Goal: Task Accomplishment & Management: Manage account settings

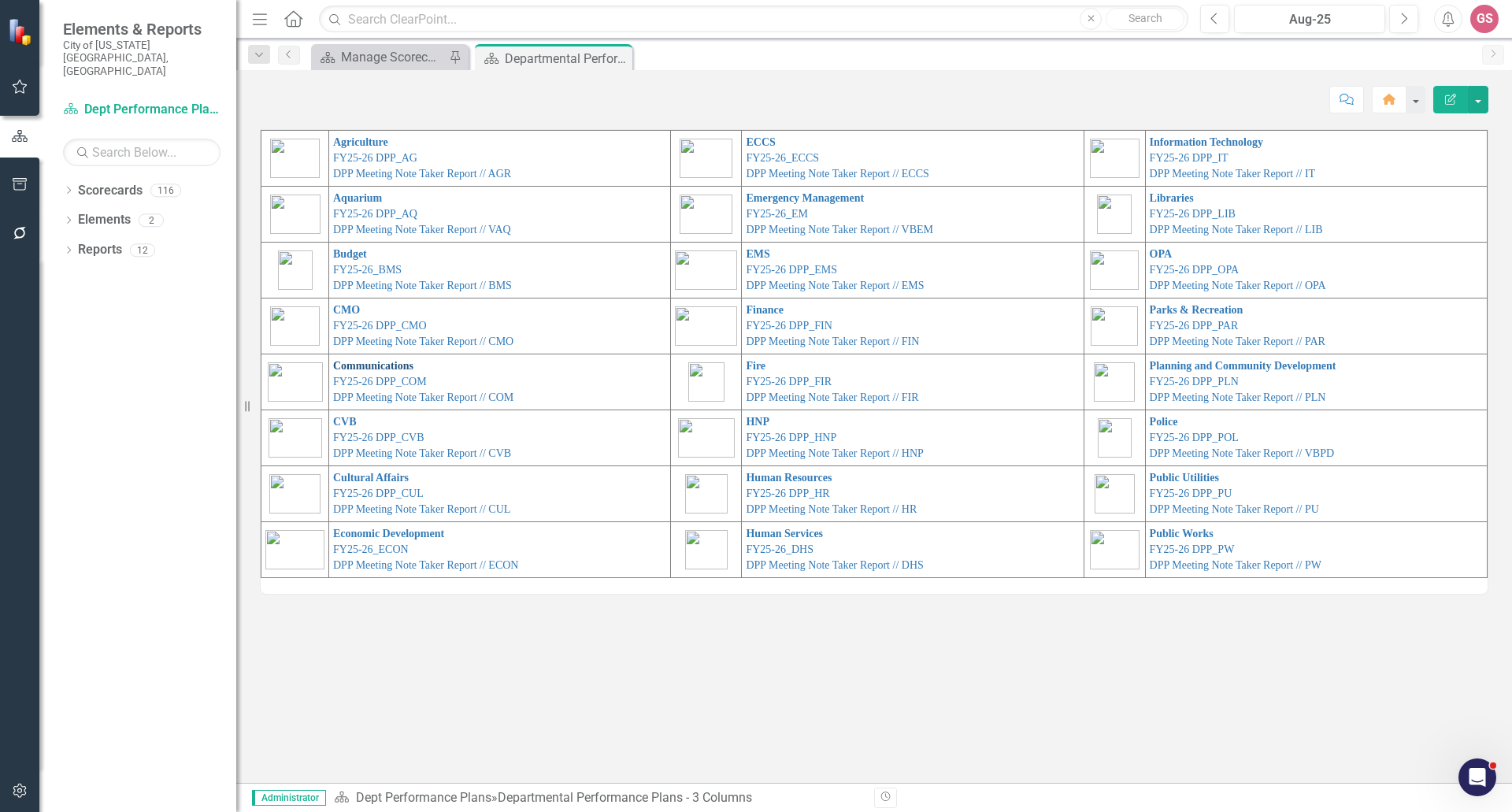
click at [385, 366] on link "Communications" at bounding box center [373, 365] width 80 height 12
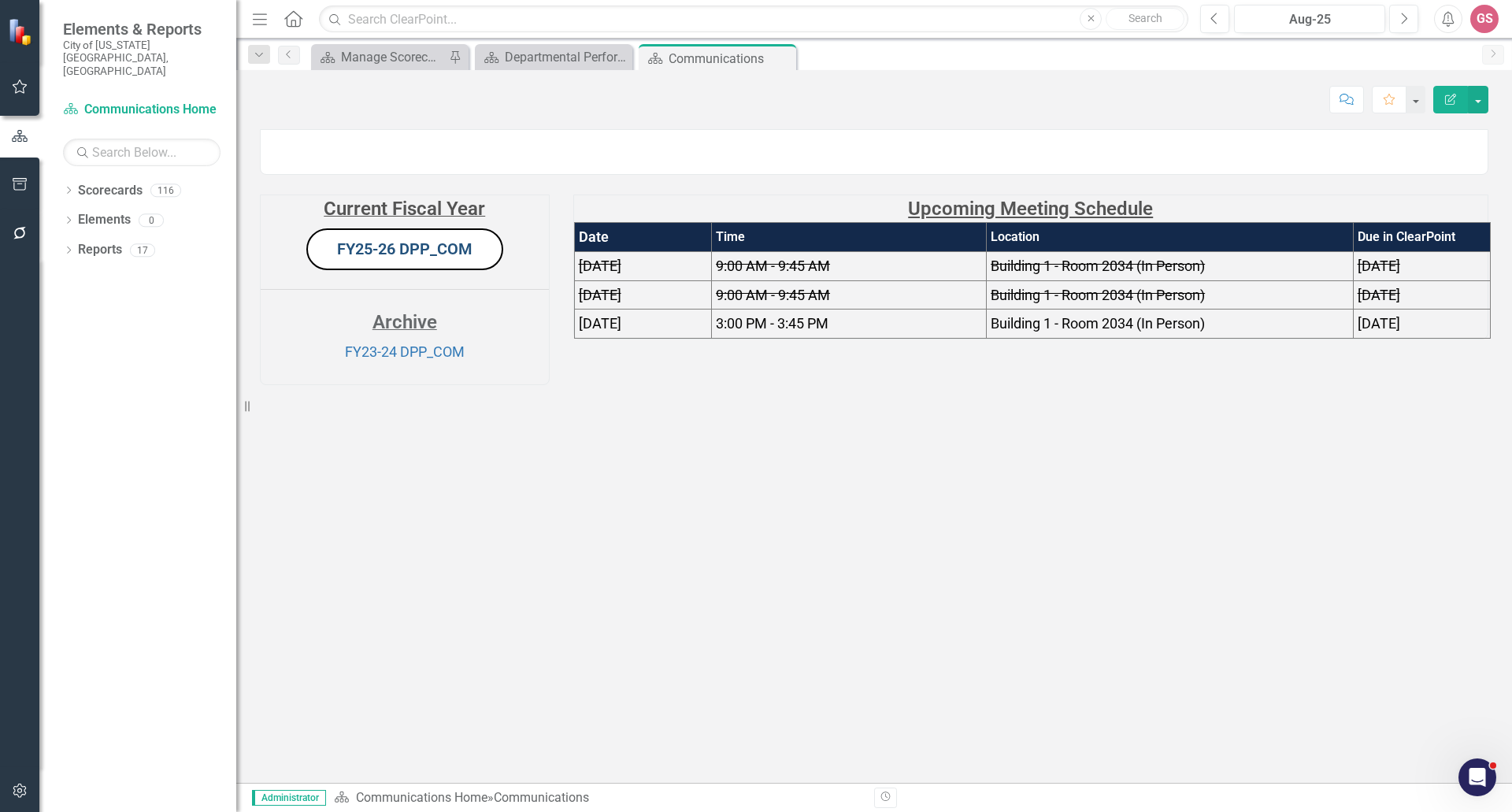
click at [399, 258] on link "FY25-26 DPP_COM" at bounding box center [404, 249] width 135 height 19
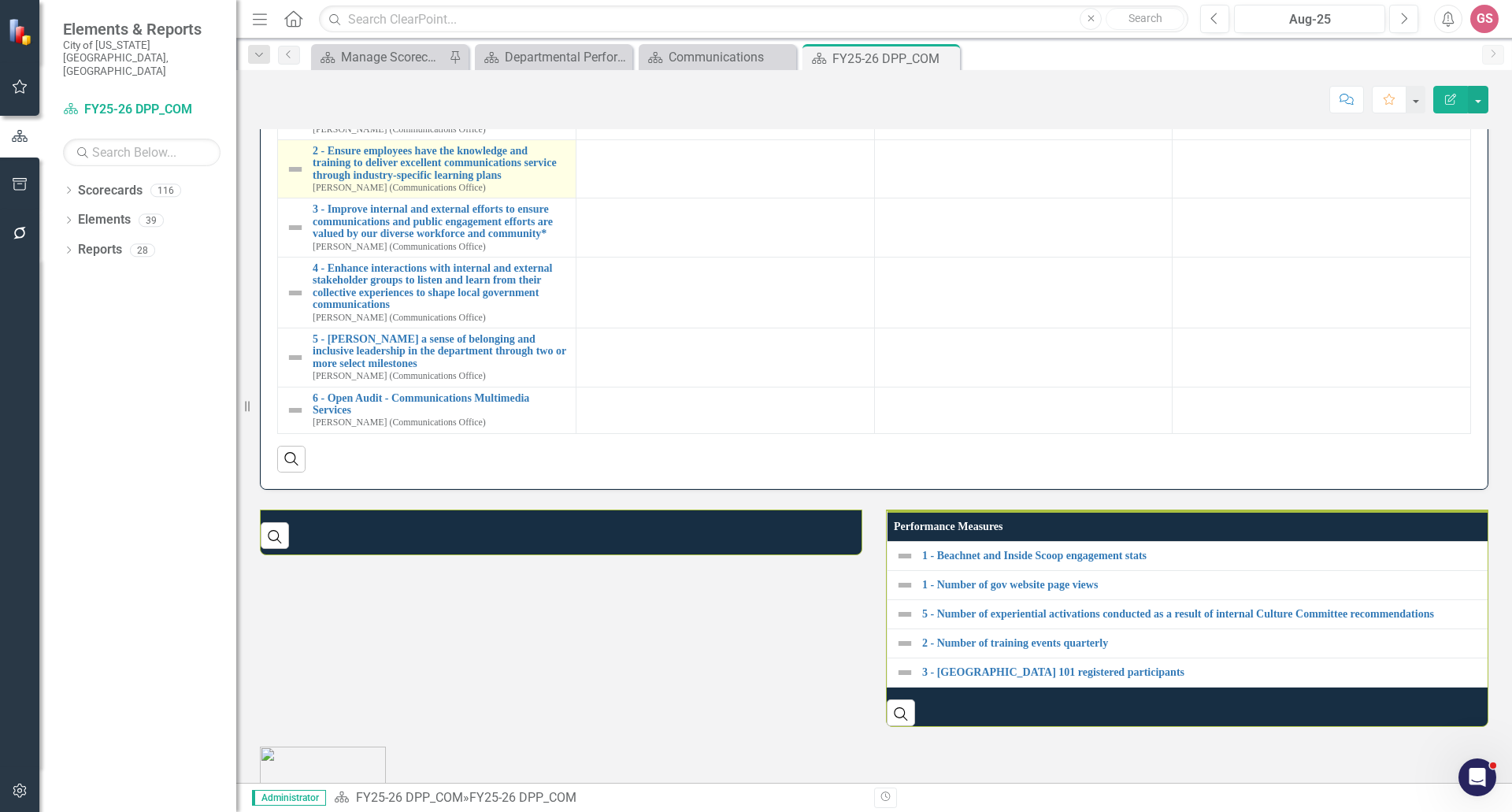
scroll to position [772, 0]
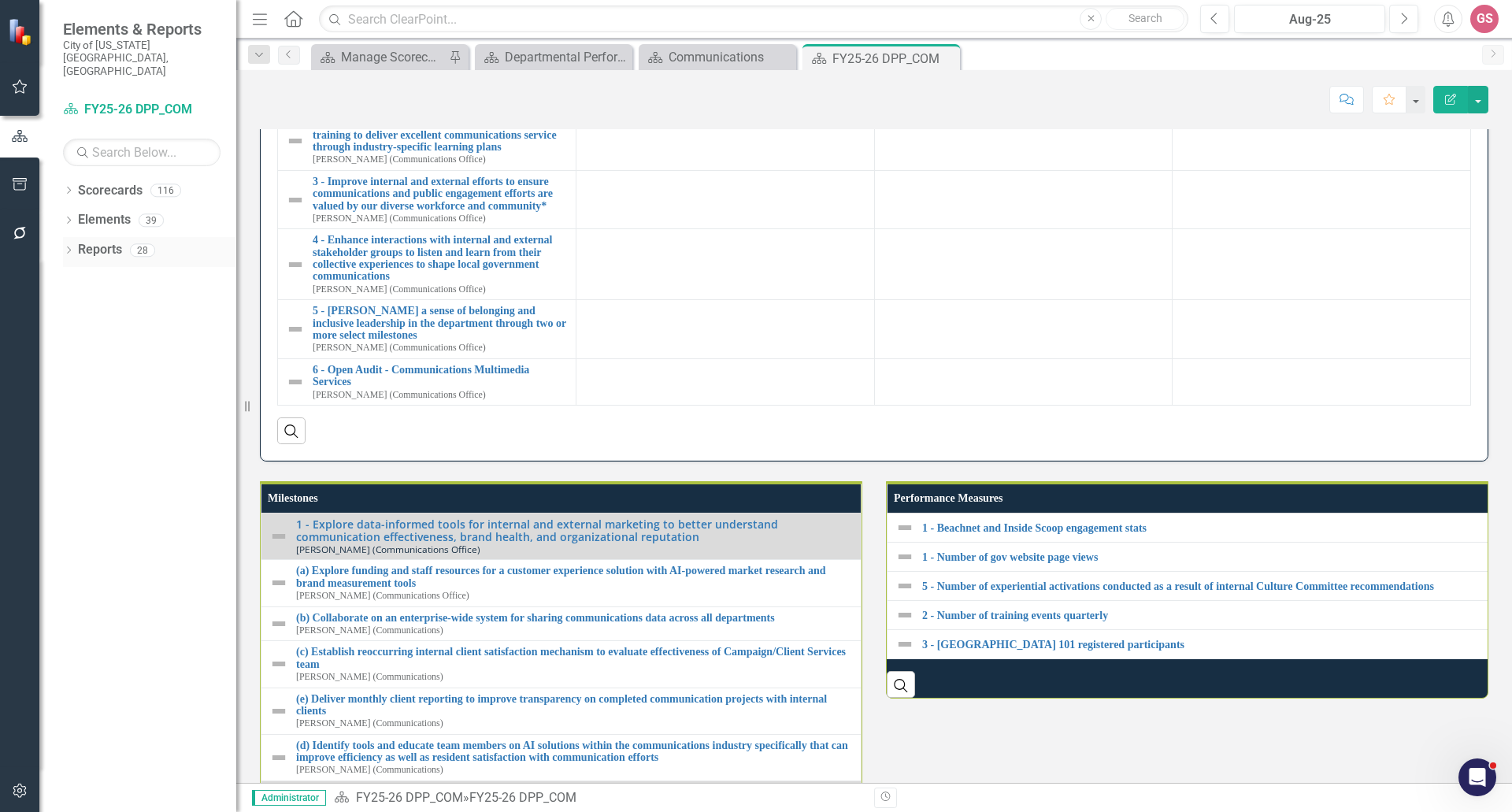
click at [103, 241] on link "Reports" at bounding box center [99, 249] width 44 height 18
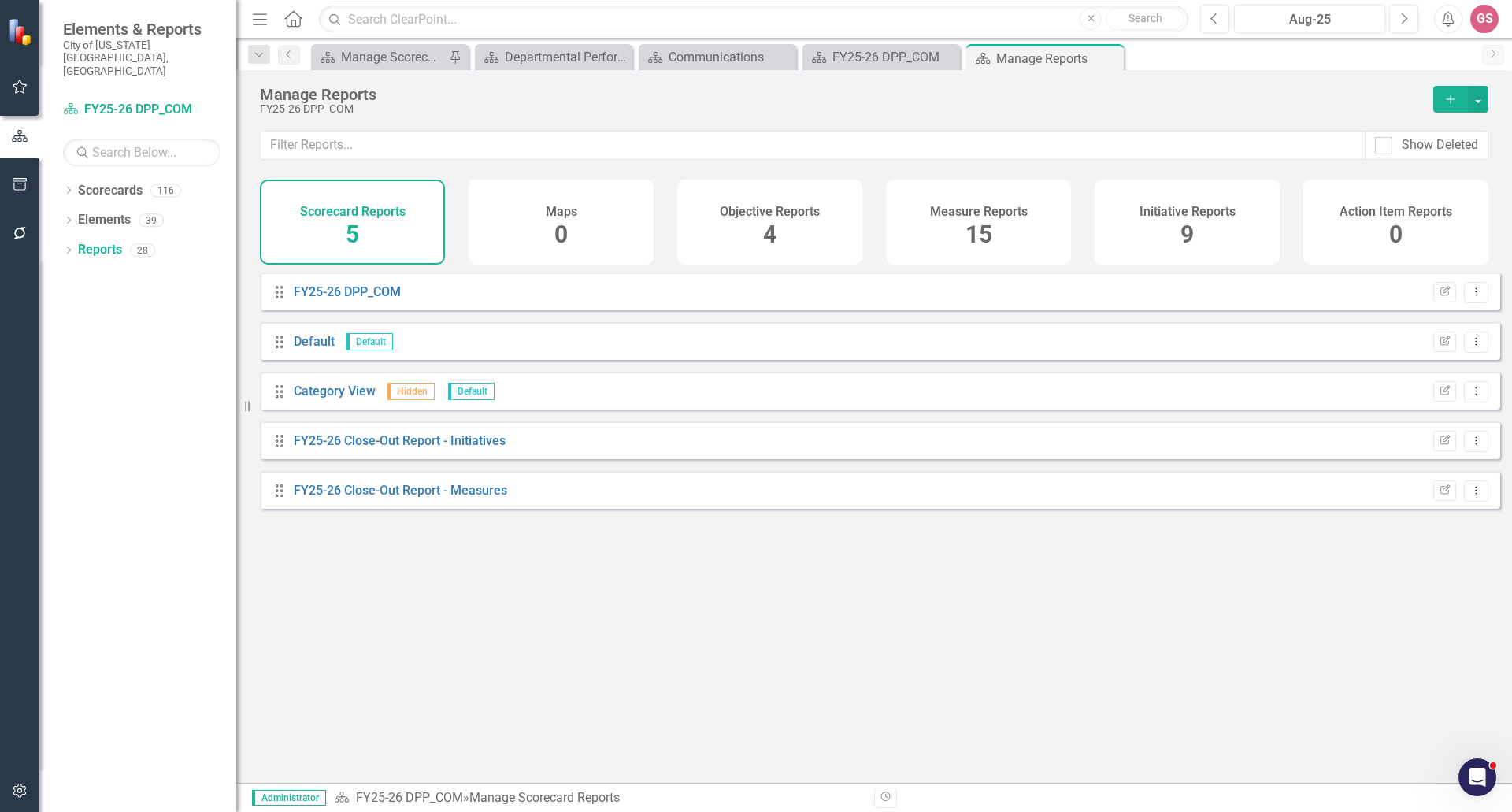
click at [1153, 206] on h4 "Initiative Reports" at bounding box center [1187, 212] width 96 height 14
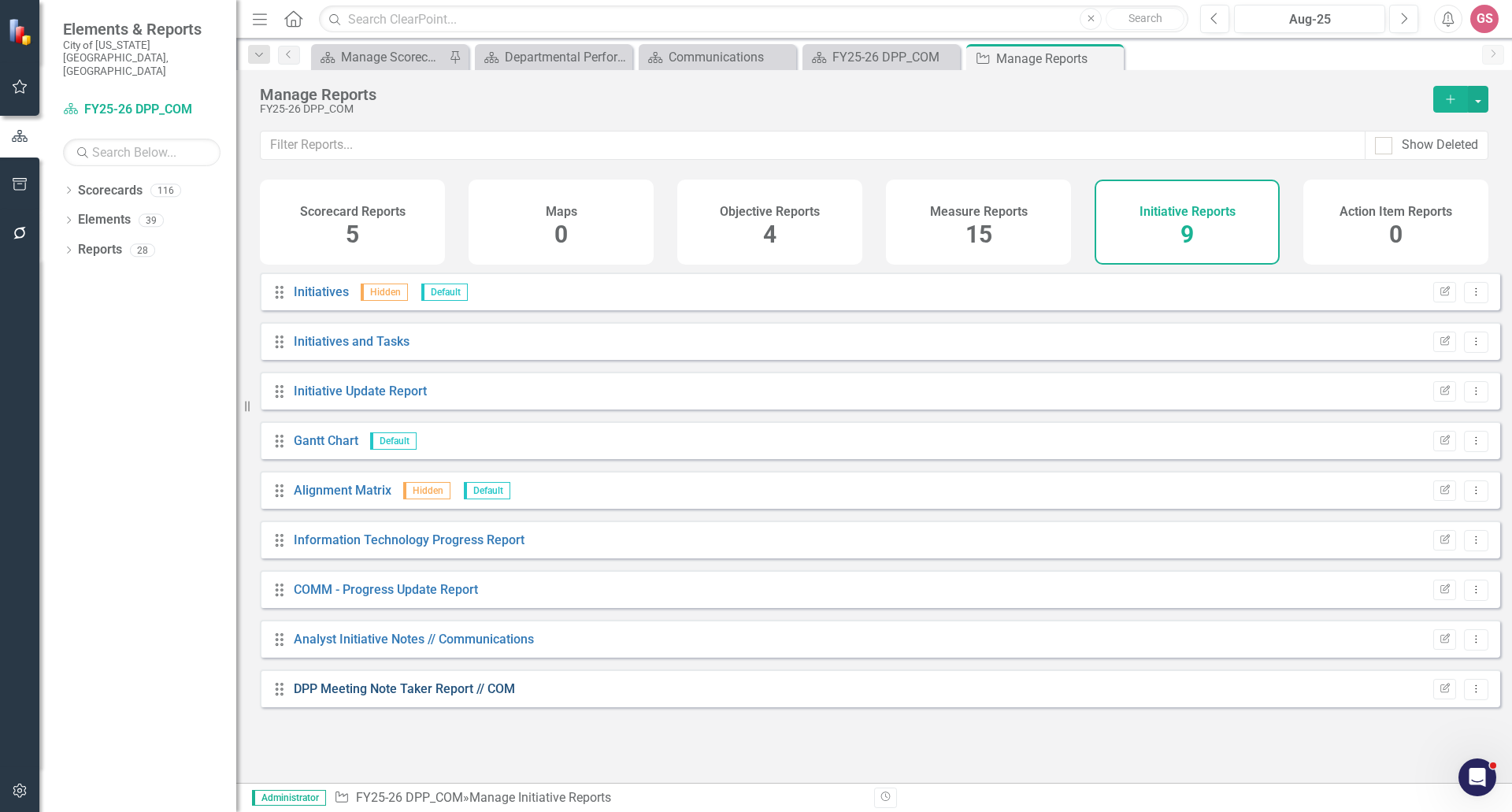
click at [420, 696] on link "DPP Meeting Note Taker Report // COM" at bounding box center [404, 688] width 221 height 15
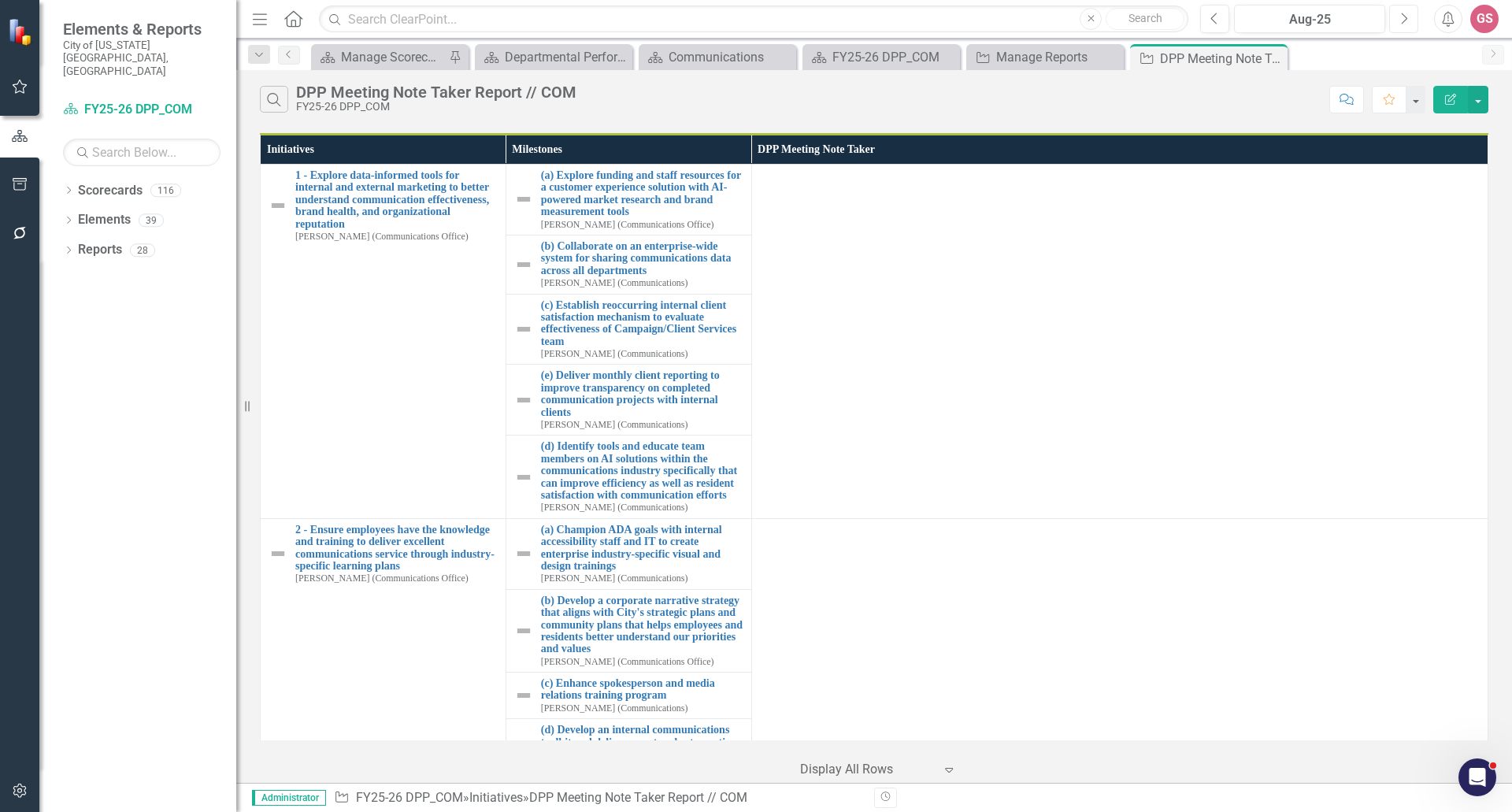
click at [1400, 21] on icon "Next" at bounding box center [1403, 19] width 9 height 14
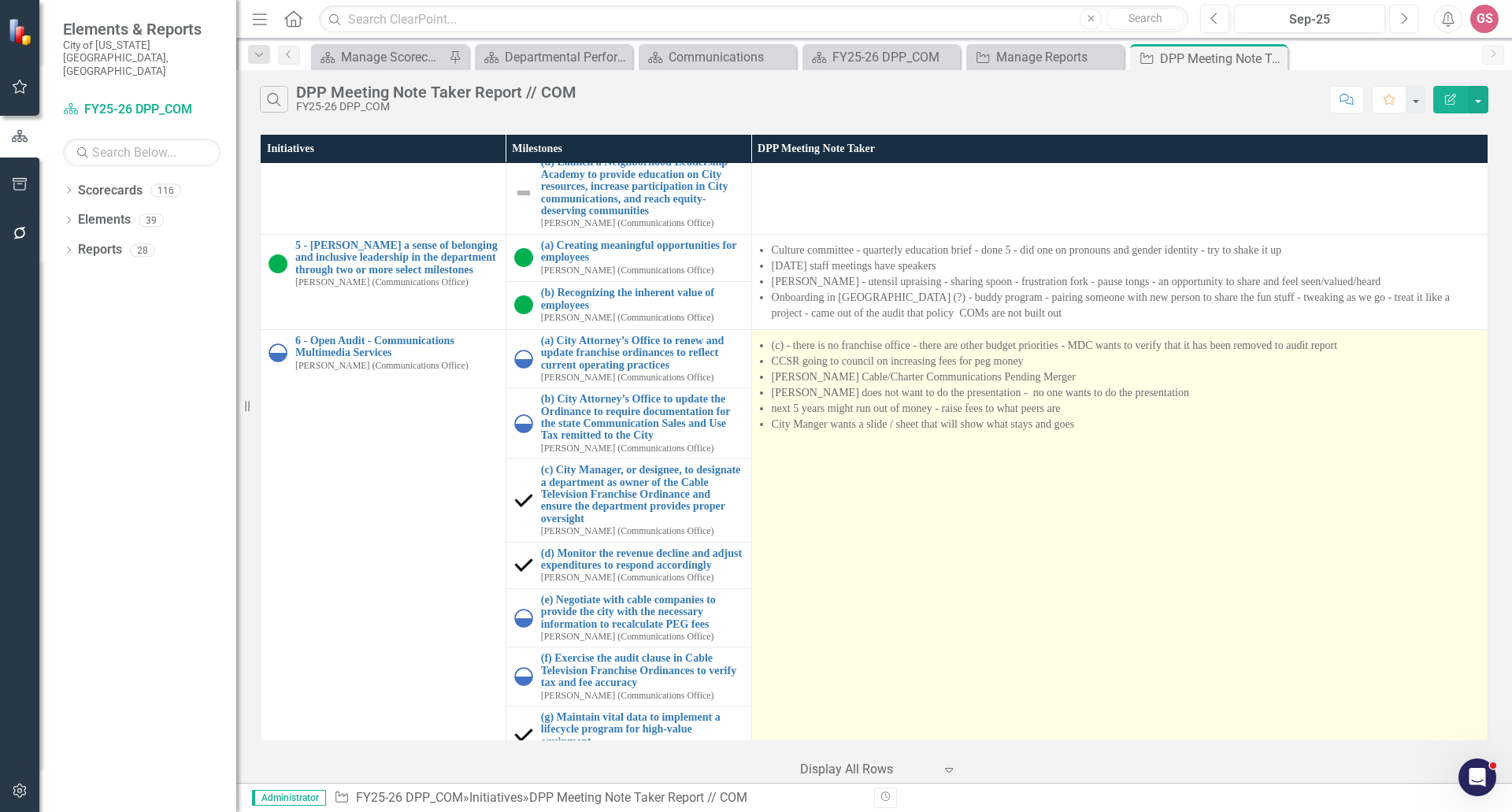
scroll to position [1962, 0]
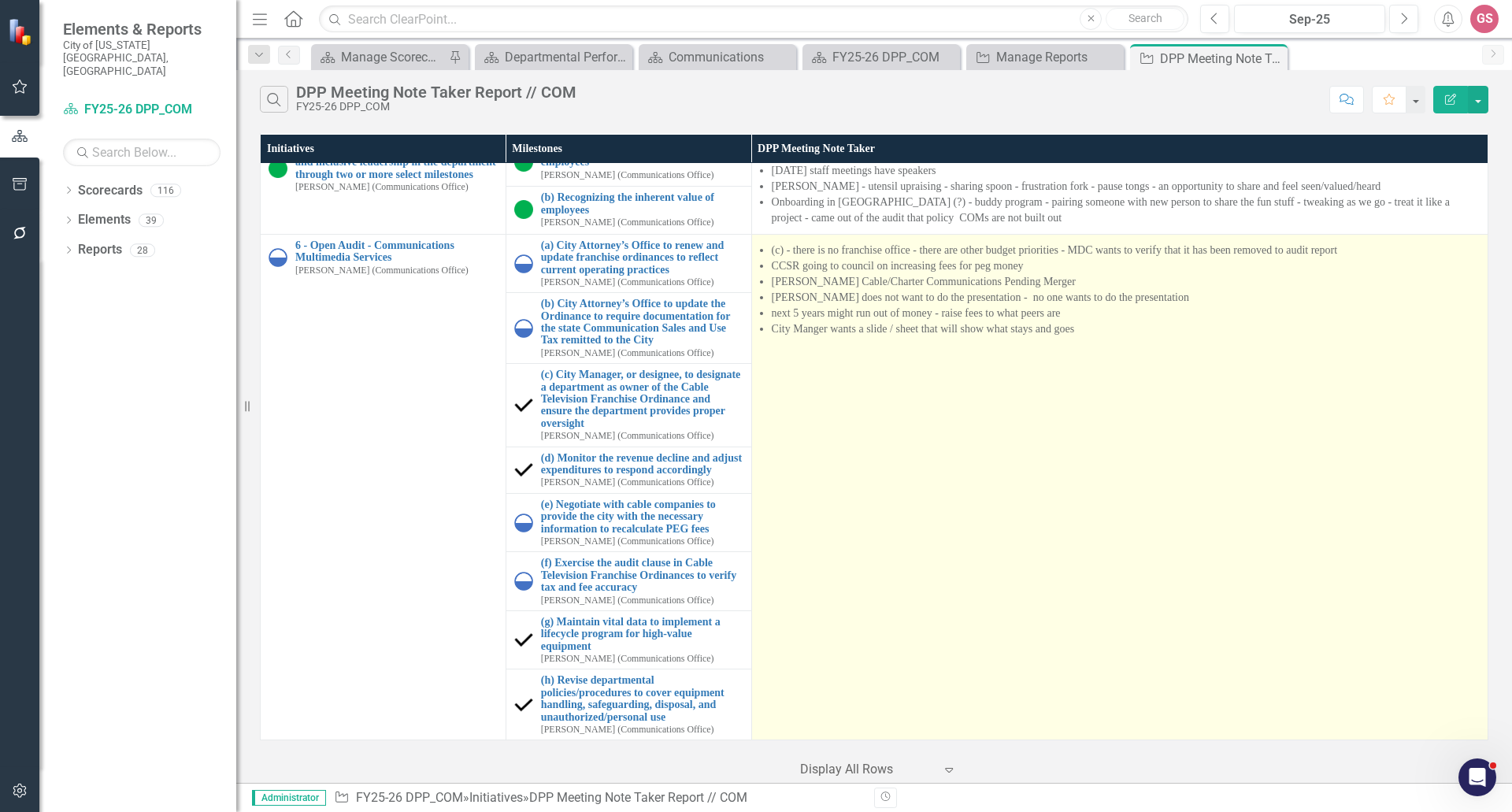
click at [858, 319] on td "(c) - there is no franchise office - there are other budget priorities - MDC wa…" at bounding box center [1119, 486] width 737 height 506
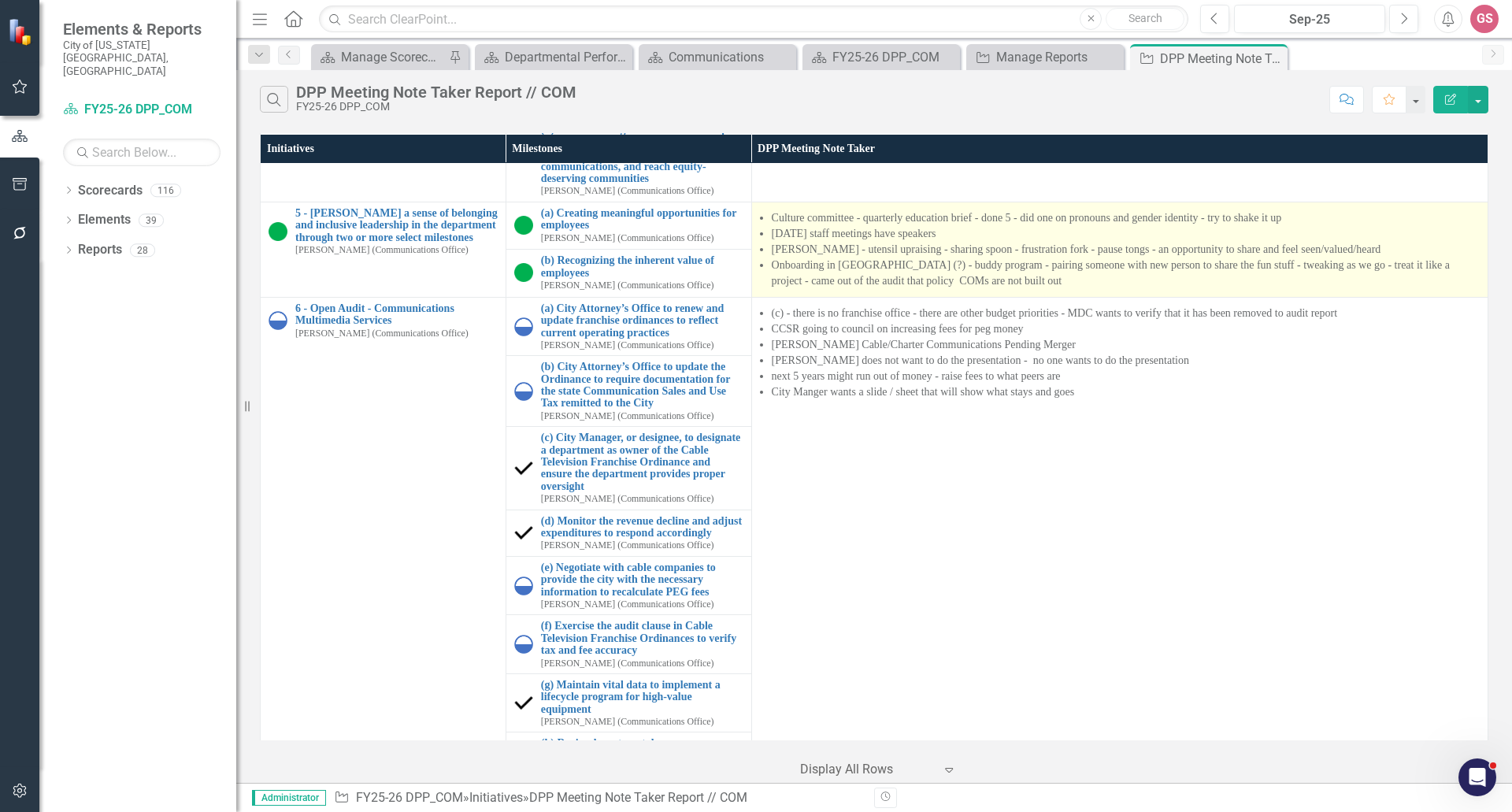
scroll to position [1726, 0]
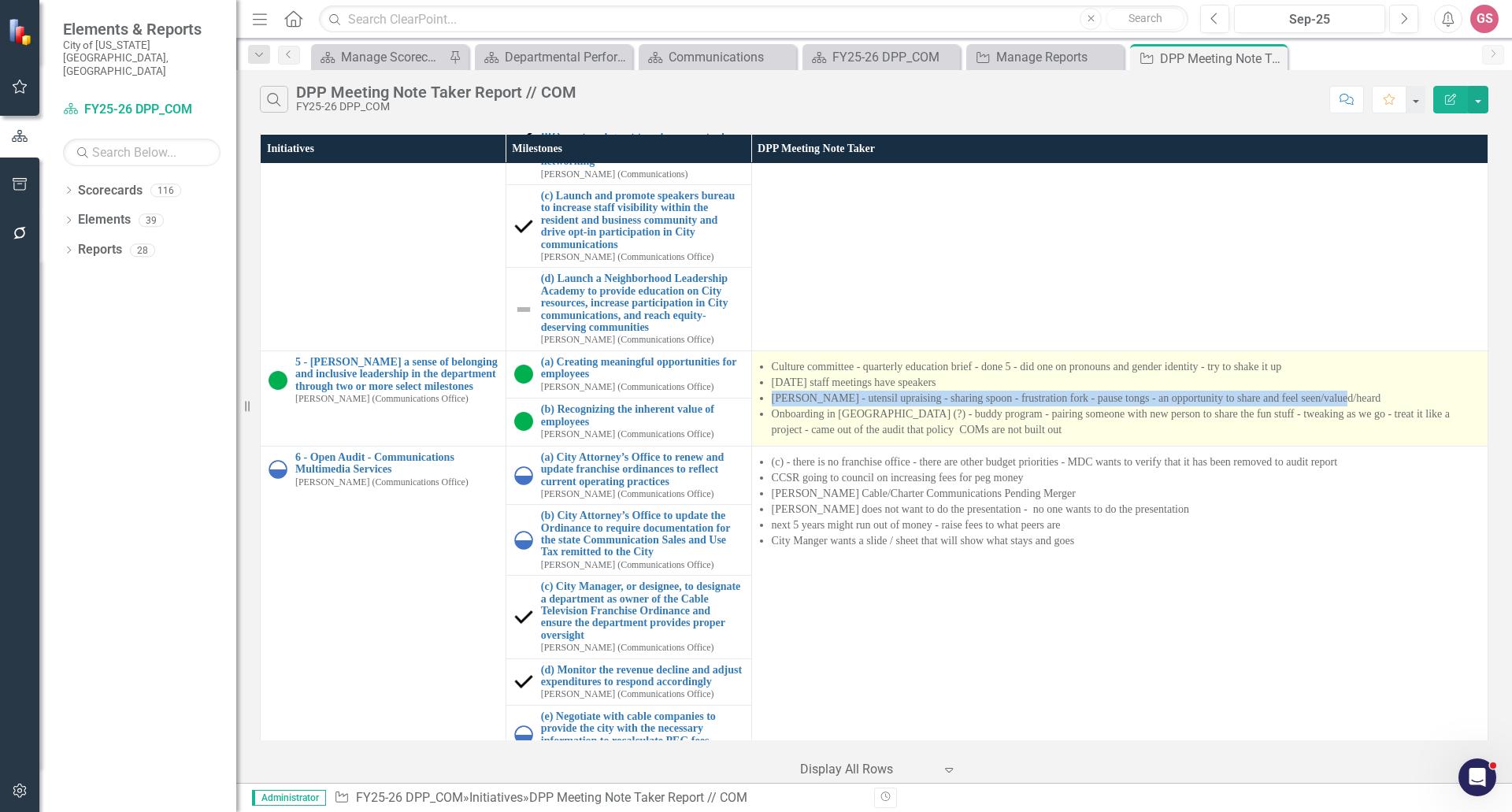
drag, startPoint x: 1331, startPoint y: 396, endPoint x: 759, endPoint y: 397, distance: 572.0
click at [760, 397] on div "Culture committee - quarterly education brief - done 5 - did one on pronouns an…" at bounding box center [1119, 398] width 720 height 79
copy li "[PERSON_NAME] - utensil upraising - sharing spoon - frustration fork - pause to…"
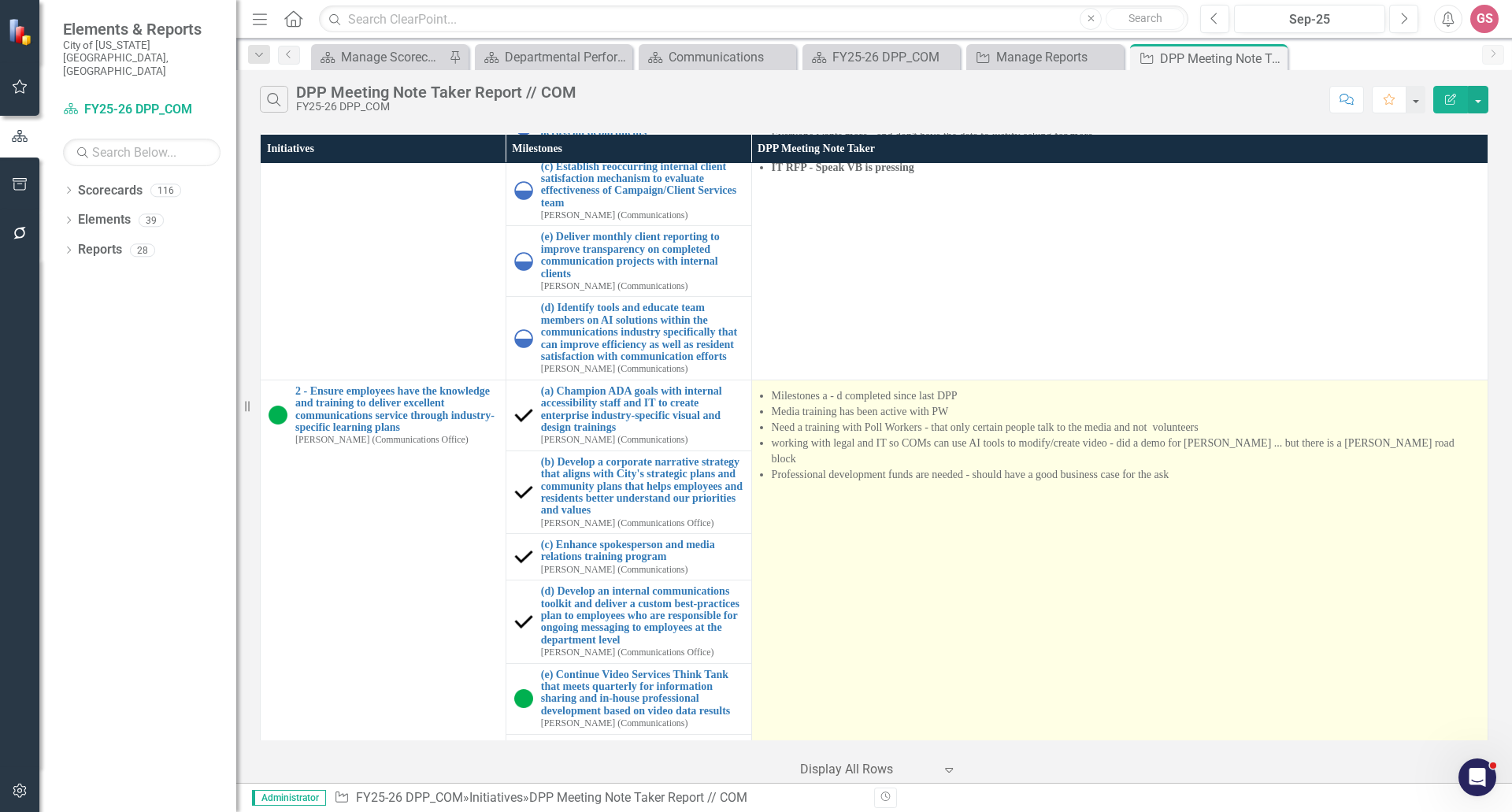
scroll to position [0, 0]
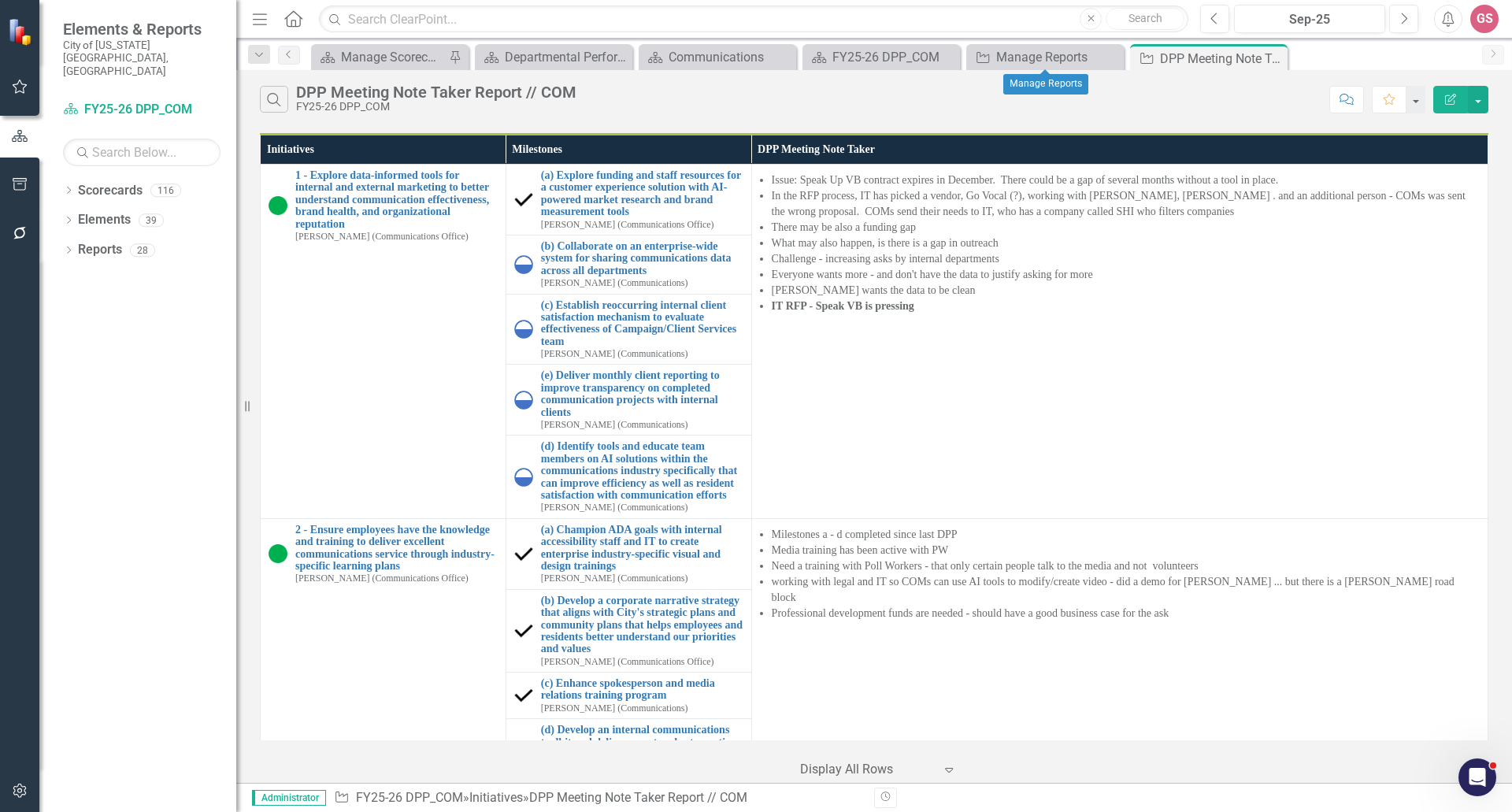
drag, startPoint x: 1109, startPoint y: 57, endPoint x: 1004, endPoint y: 3, distance: 118.1
click at [0, 0] on icon at bounding box center [0, 0] width 0 height 0
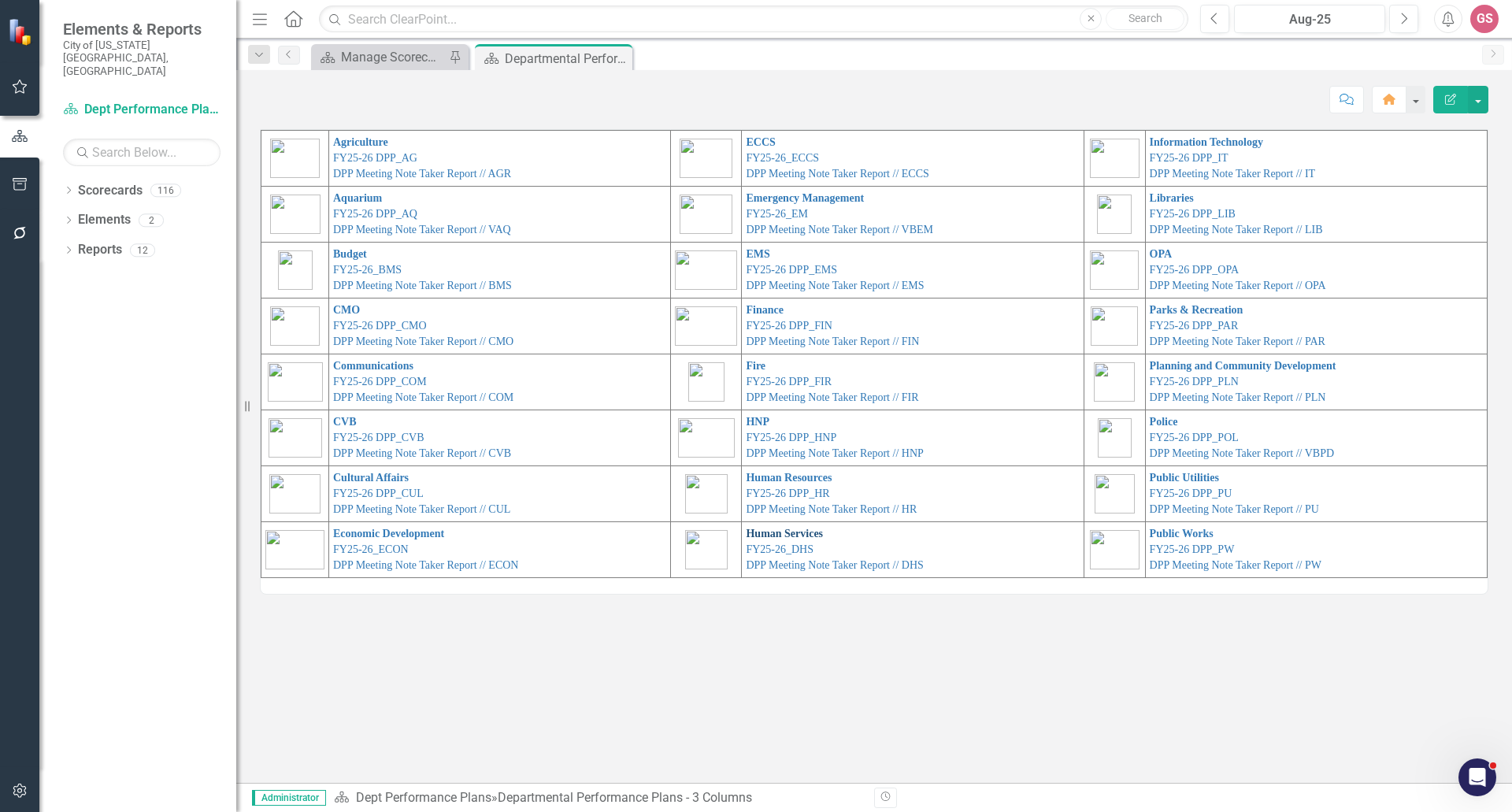
click at [757, 536] on link "Human Services" at bounding box center [783, 533] width 77 height 12
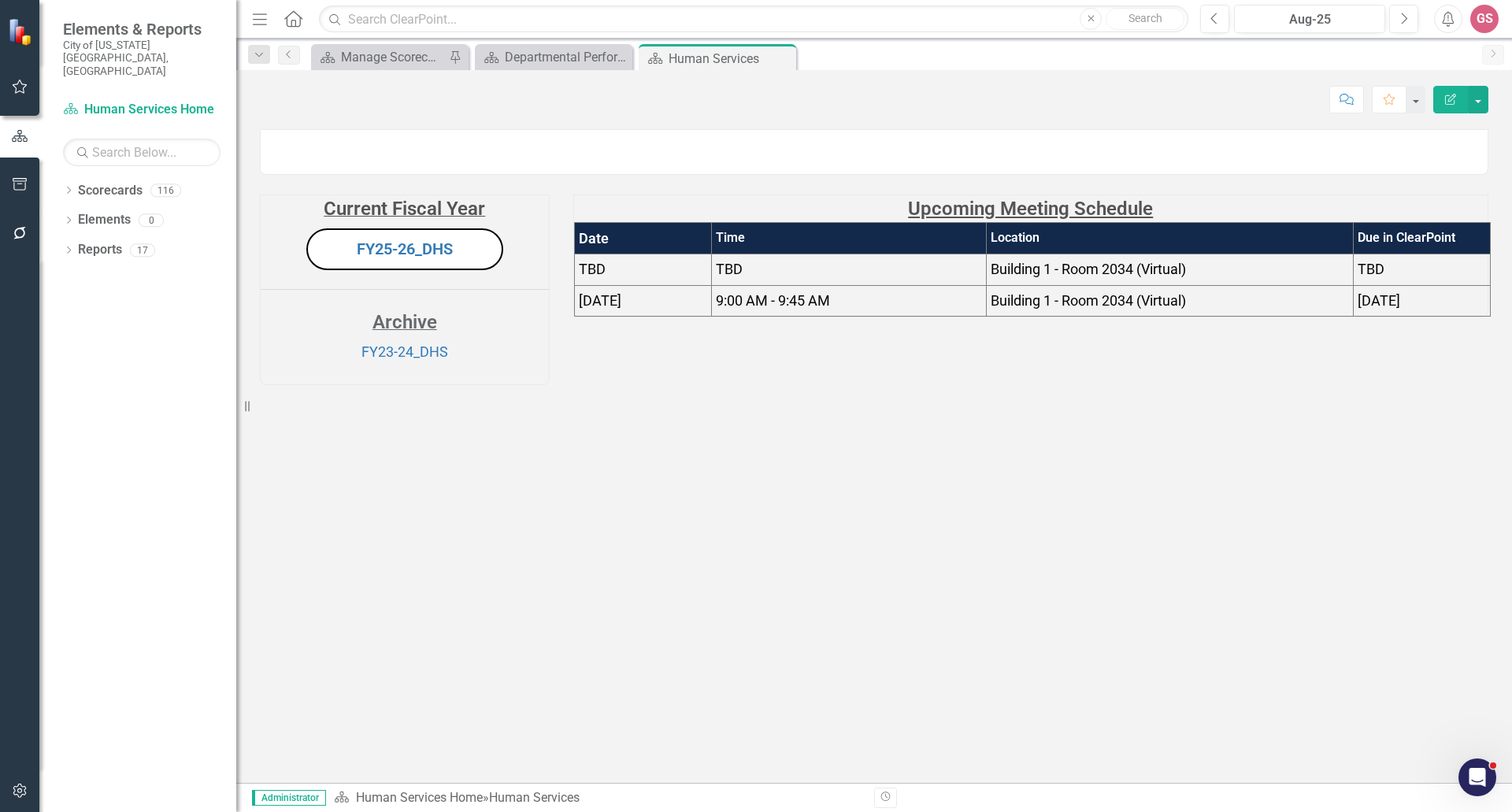
click at [654, 285] on td "TBD" at bounding box center [642, 269] width 137 height 32
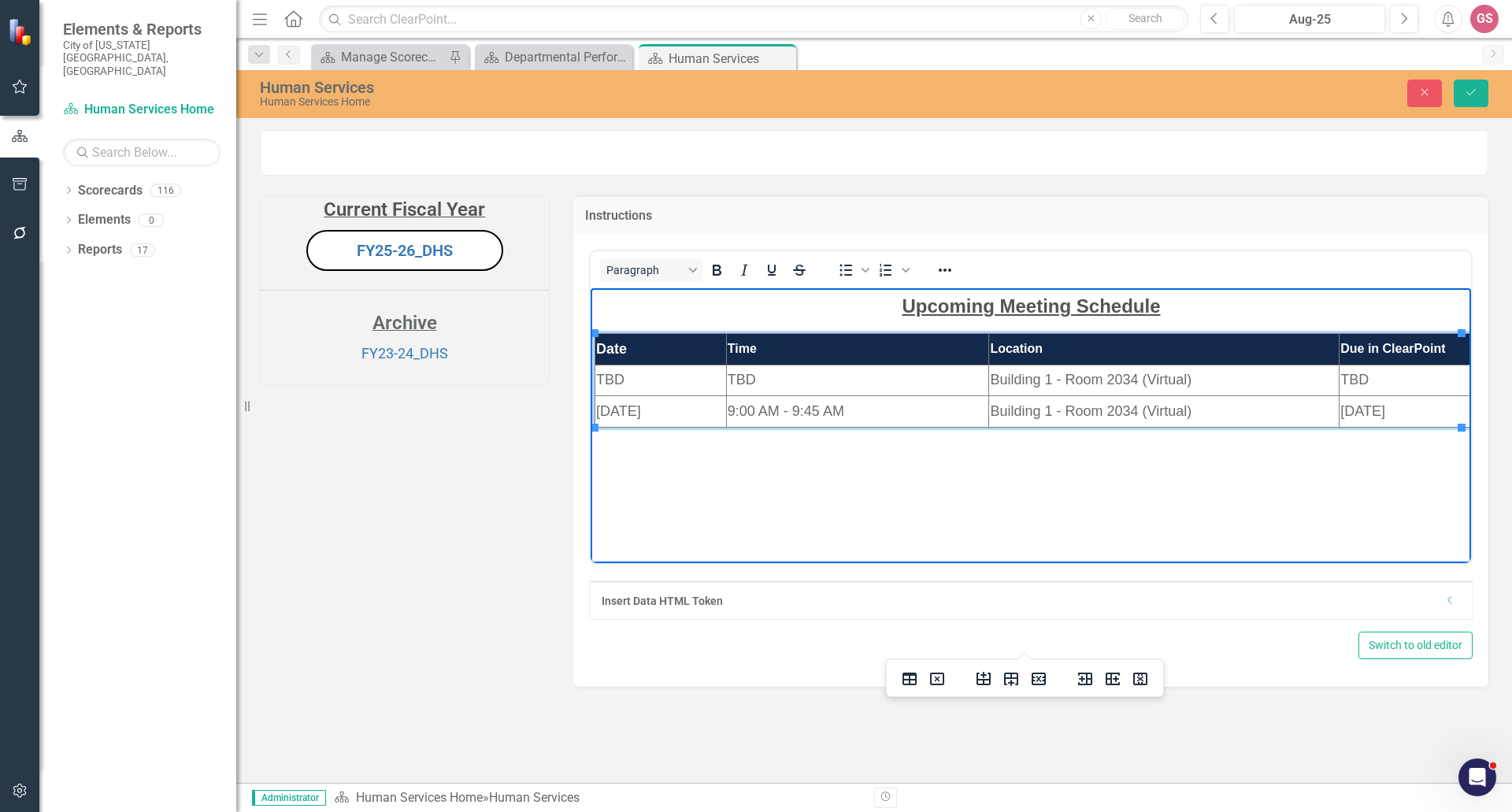
click at [633, 380] on td "TBD" at bounding box center [659, 380] width 131 height 32
drag, startPoint x: 633, startPoint y: 380, endPoint x: 594, endPoint y: 380, distance: 39.0
click at [594, 380] on td "TBD" at bounding box center [659, 380] width 131 height 32
drag, startPoint x: 753, startPoint y: 380, endPoint x: 727, endPoint y: 378, distance: 26.1
click at [727, 378] on td "TBD" at bounding box center [857, 380] width 263 height 32
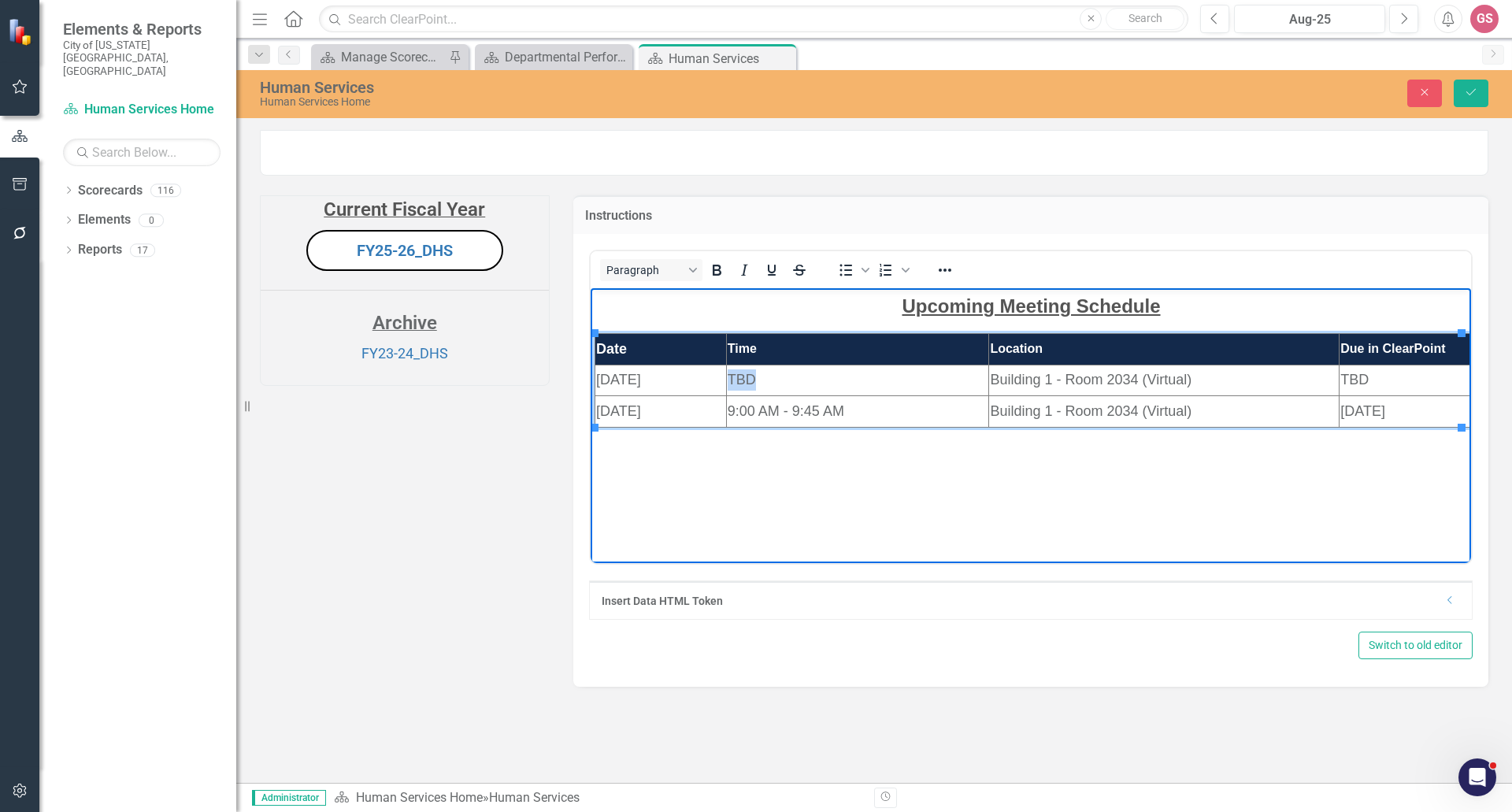
click at [775, 381] on td "TBD" at bounding box center [857, 380] width 263 height 32
drag, startPoint x: 821, startPoint y: 392, endPoint x: 812, endPoint y: 384, distance: 12.0
drag, startPoint x: 1359, startPoint y: 382, endPoint x: 1335, endPoint y: 377, distance: 24.5
click at [1339, 377] on td "TBD" at bounding box center [1404, 380] width 131 height 32
click at [1398, 415] on td "2/25/2025" at bounding box center [1404, 411] width 131 height 32
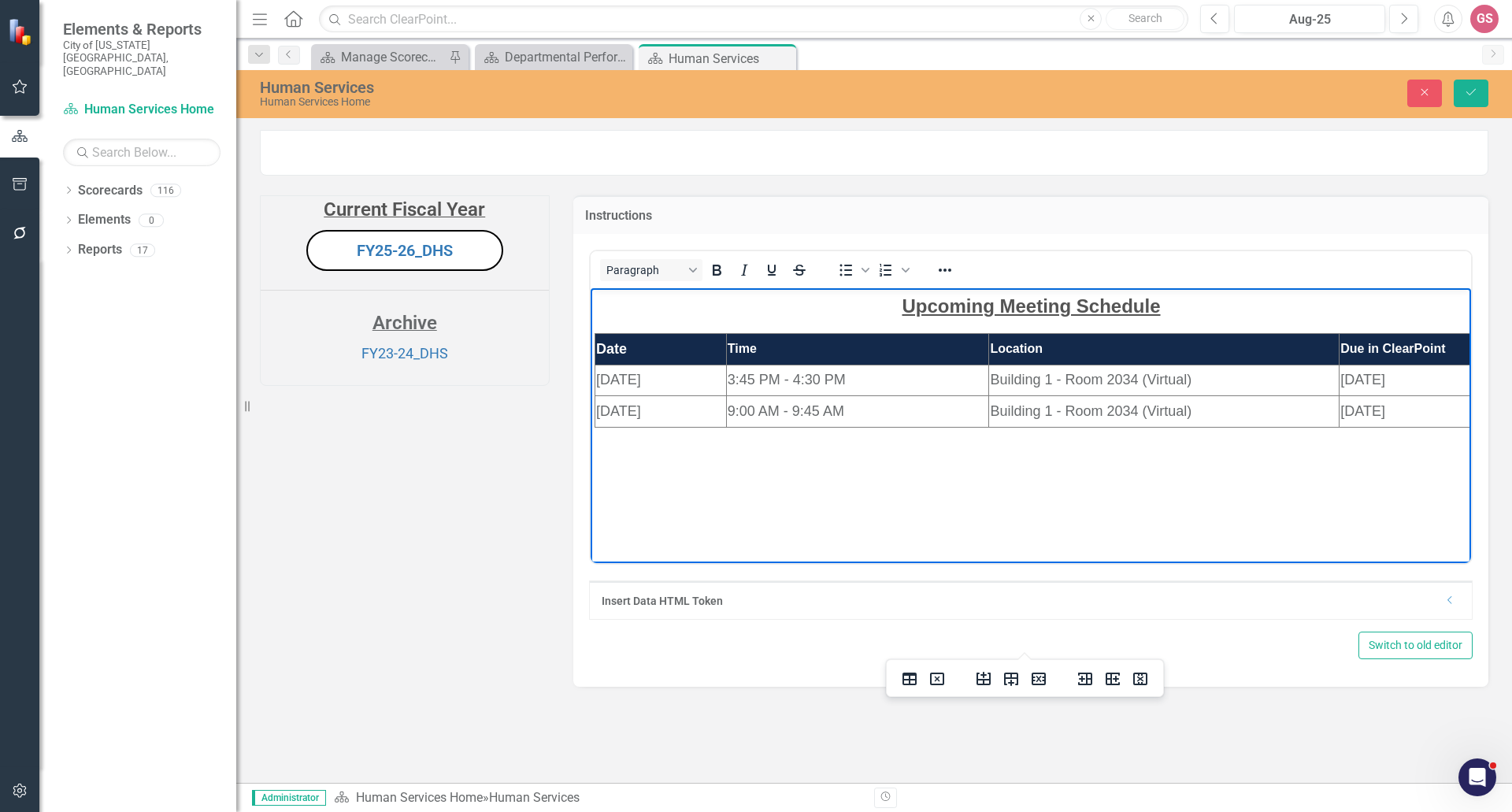
click at [1353, 461] on body "Upcoming Meeting Schedule Date Time Location Due in ClearPoint 10/9/2025 3:45 P…" at bounding box center [1030, 405] width 881 height 236
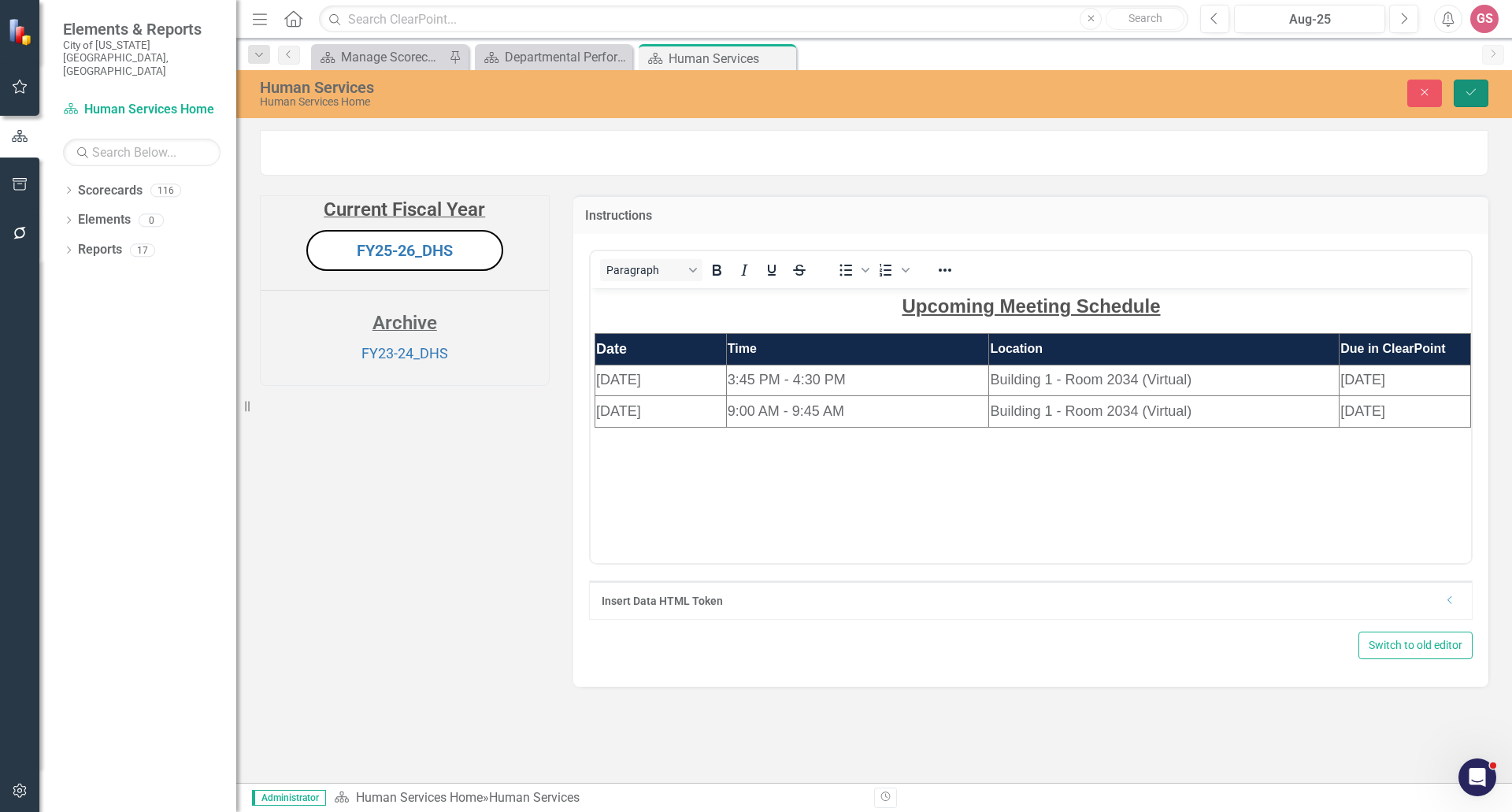
click at [1464, 90] on icon "Save" at bounding box center [1471, 92] width 14 height 11
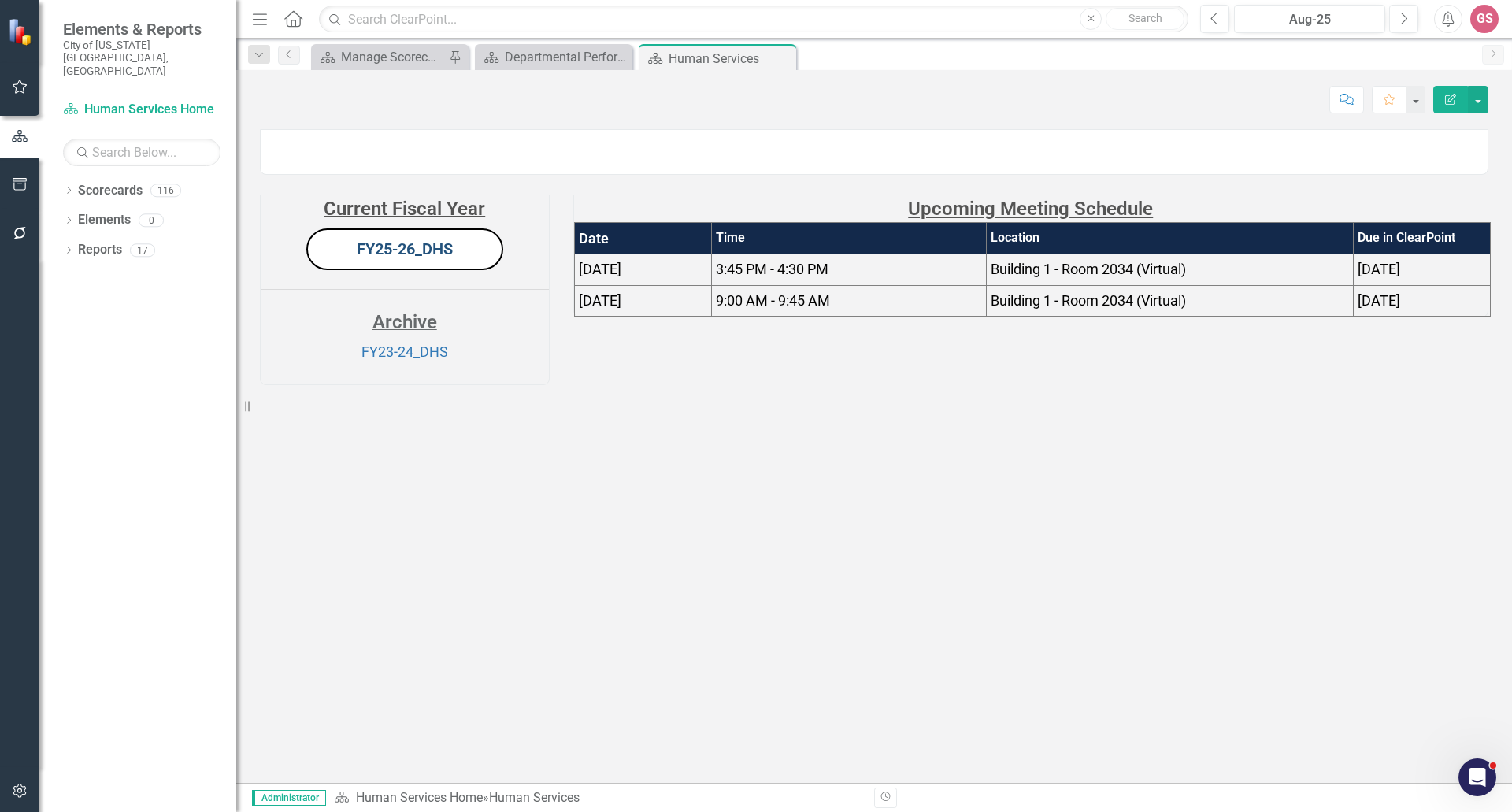
click at [391, 258] on link "FY25-26_DHS" at bounding box center [404, 249] width 96 height 19
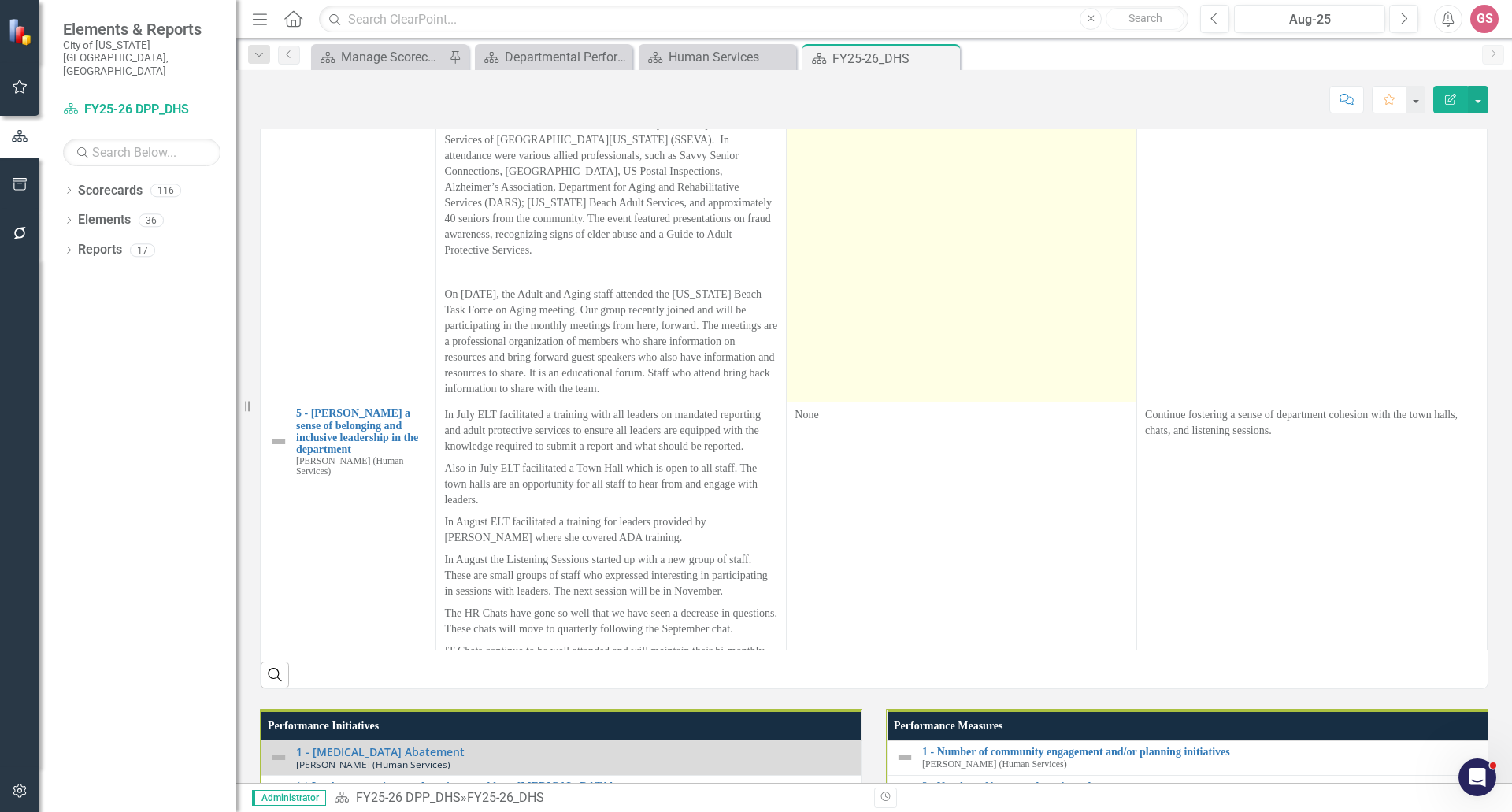
scroll to position [1166, 0]
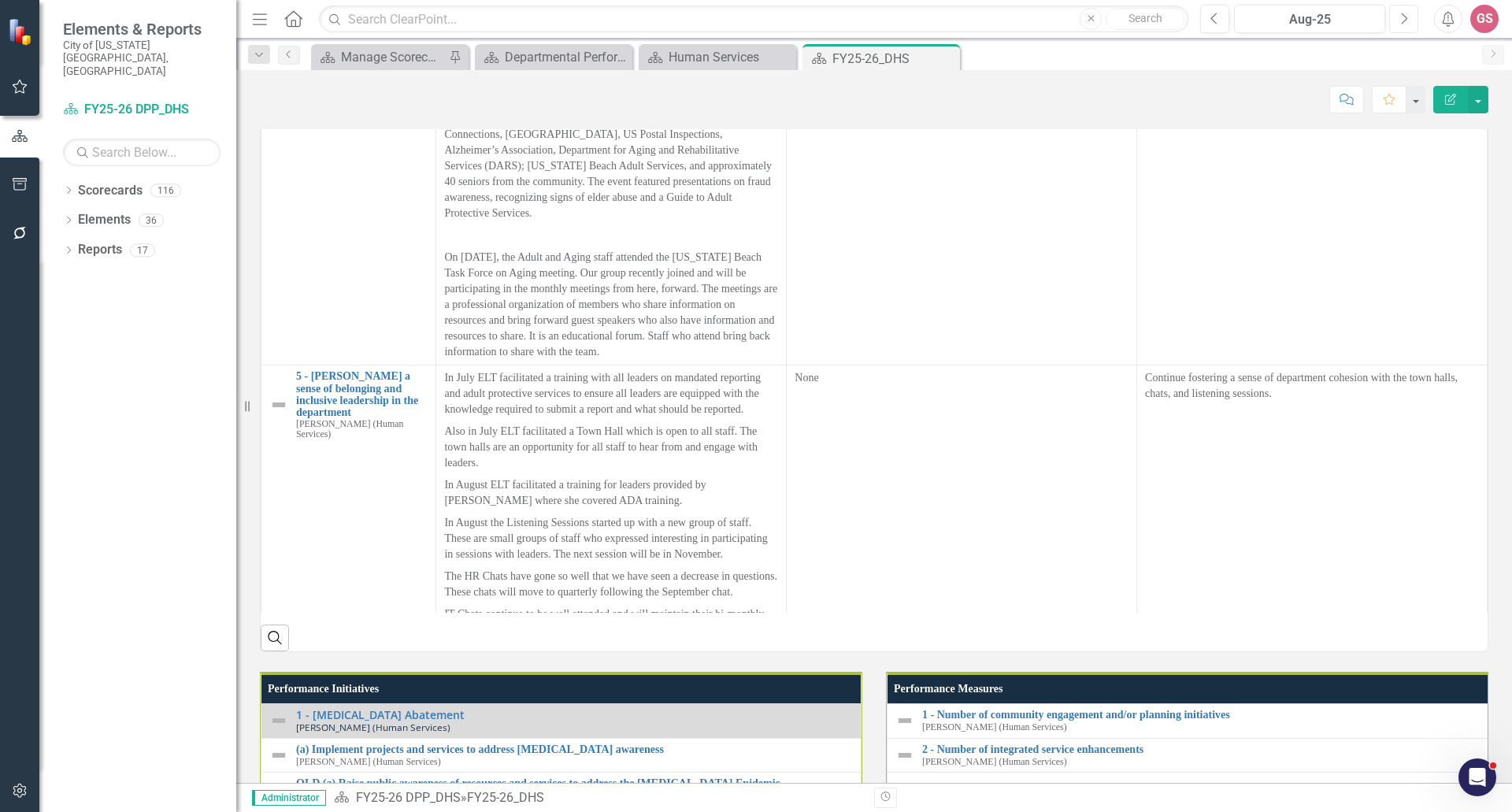
click at [1403, 16] on icon "Next" at bounding box center [1403, 19] width 9 height 14
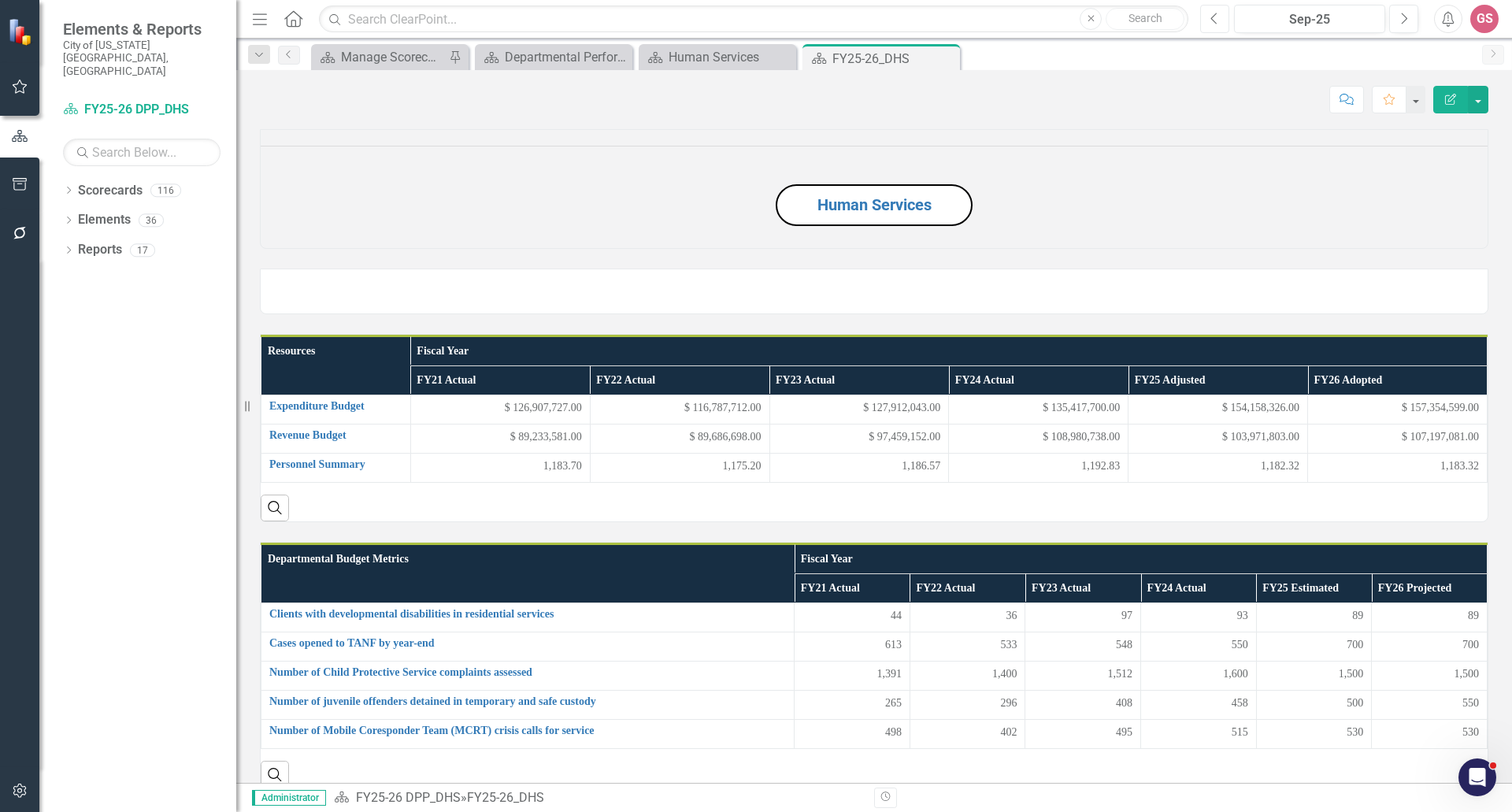
click at [1213, 17] on icon "button" at bounding box center [1214, 18] width 6 height 11
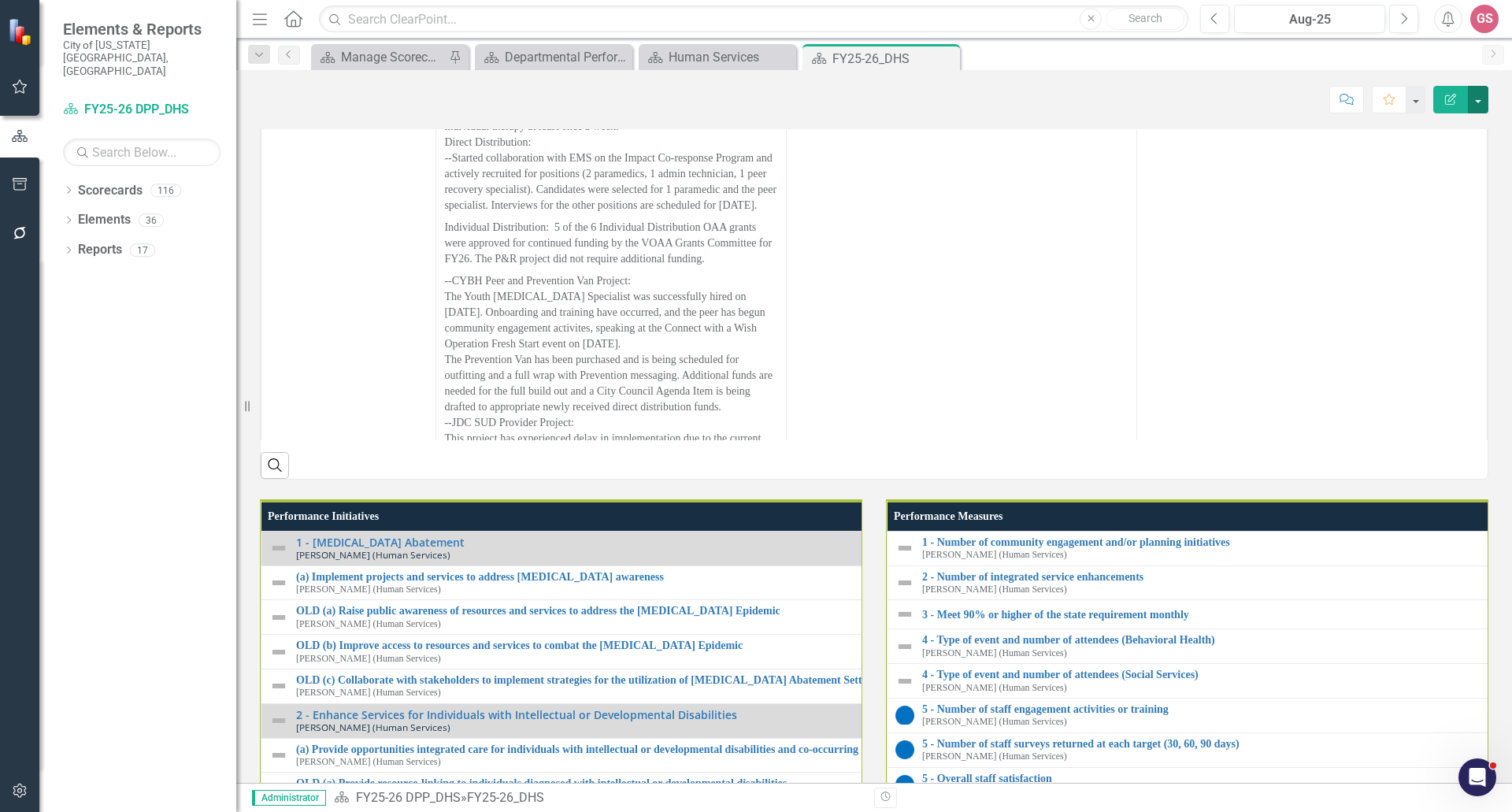
click at [1481, 102] on button "button" at bounding box center [1478, 99] width 21 height 28
drag, startPoint x: 841, startPoint y: 133, endPoint x: 860, endPoint y: 135, distance: 19.1
click at [841, 133] on div "Initiatives Progress Highlights (Past 3 Months) Key Challenges Upcoming Focus A…" at bounding box center [874, 145] width 1252 height 669
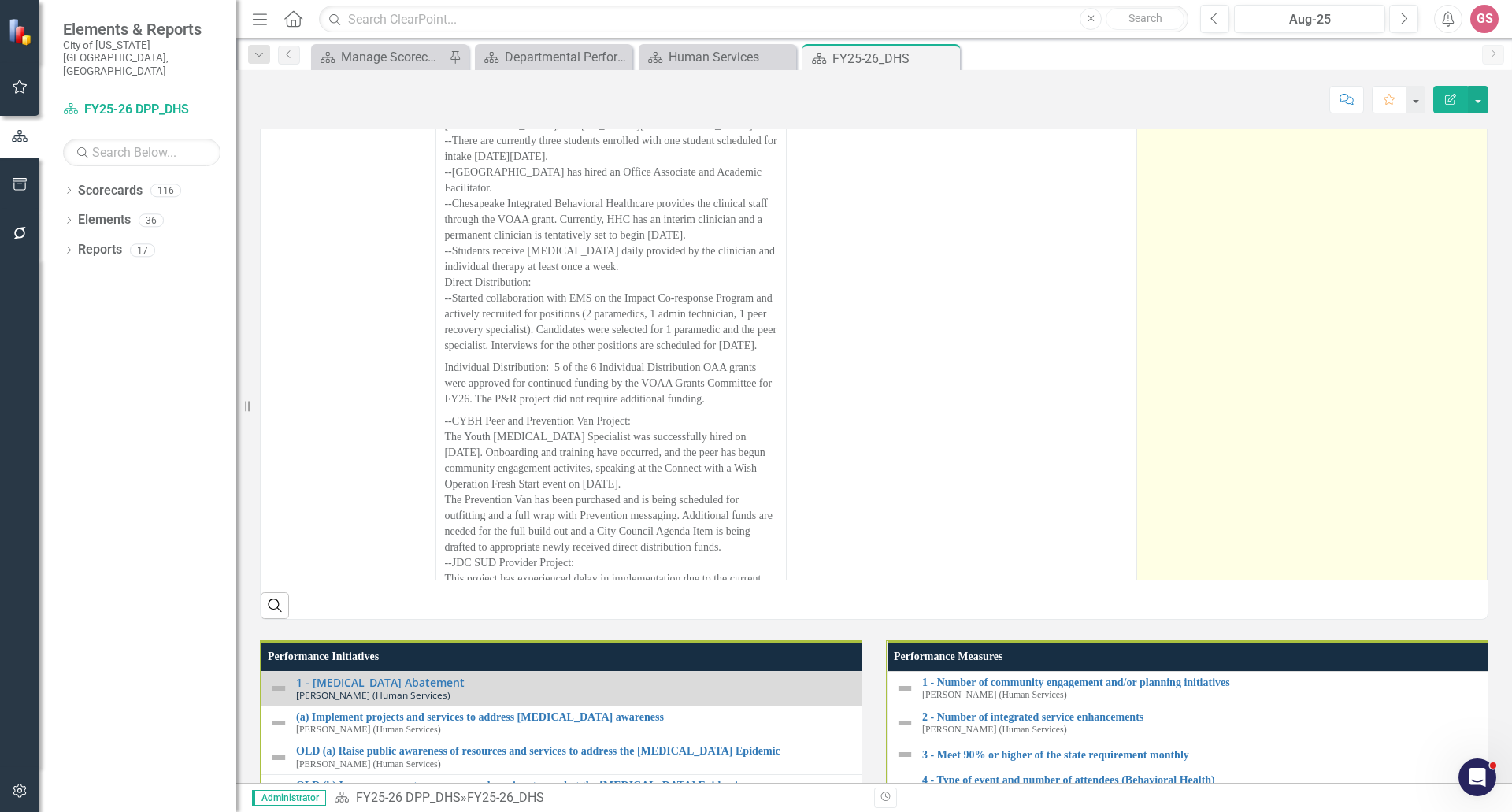
scroll to position [1181, 0]
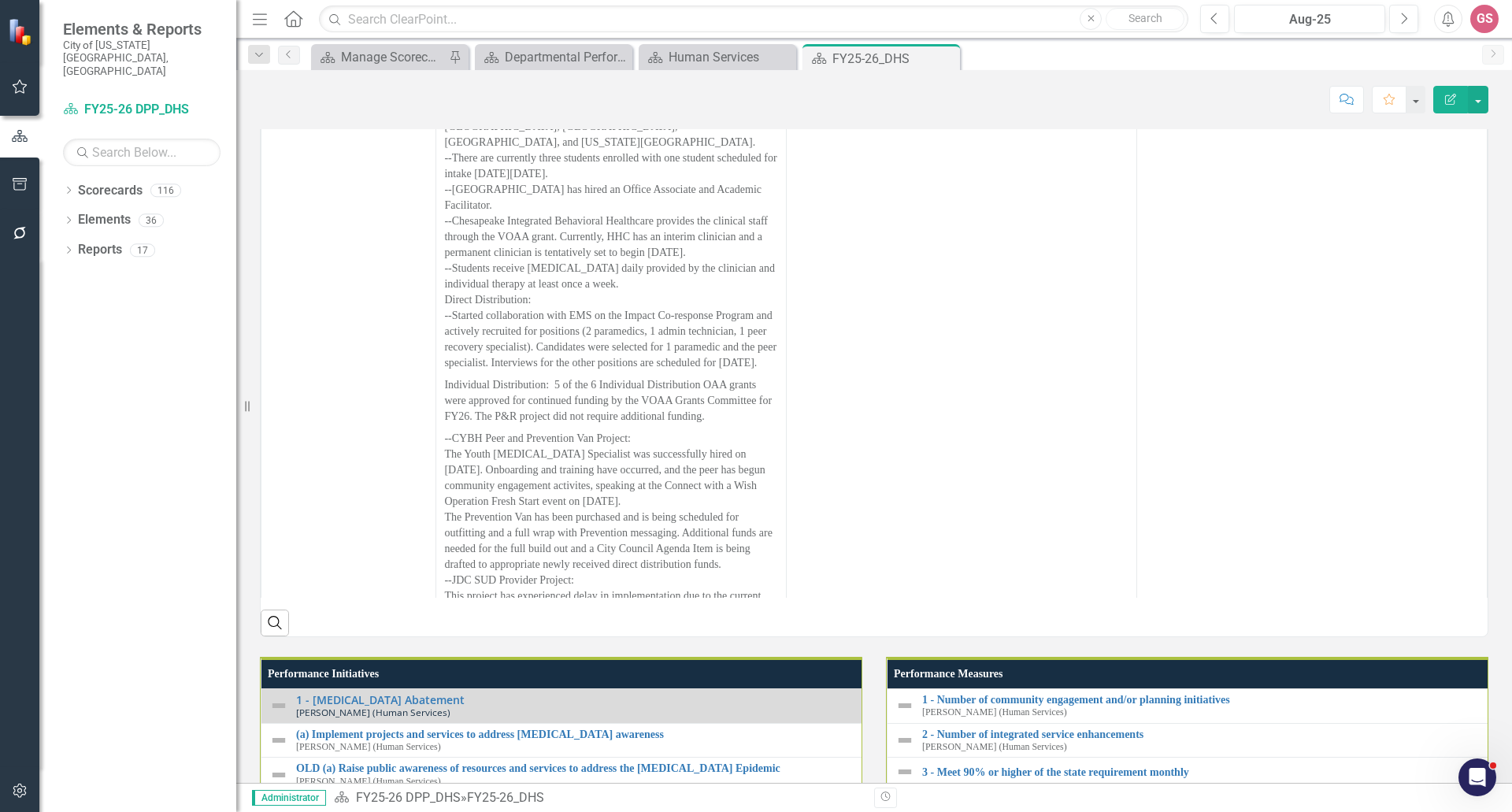
click at [1376, 20] on th "Upcoming Focus Areas (Next 3 Months)" at bounding box center [1312, 5] width 350 height 30
click at [1376, 20] on th "Upcoming Focus Areas (Next 3 Months) Sort Ascending" at bounding box center [1312, 5] width 350 height 30
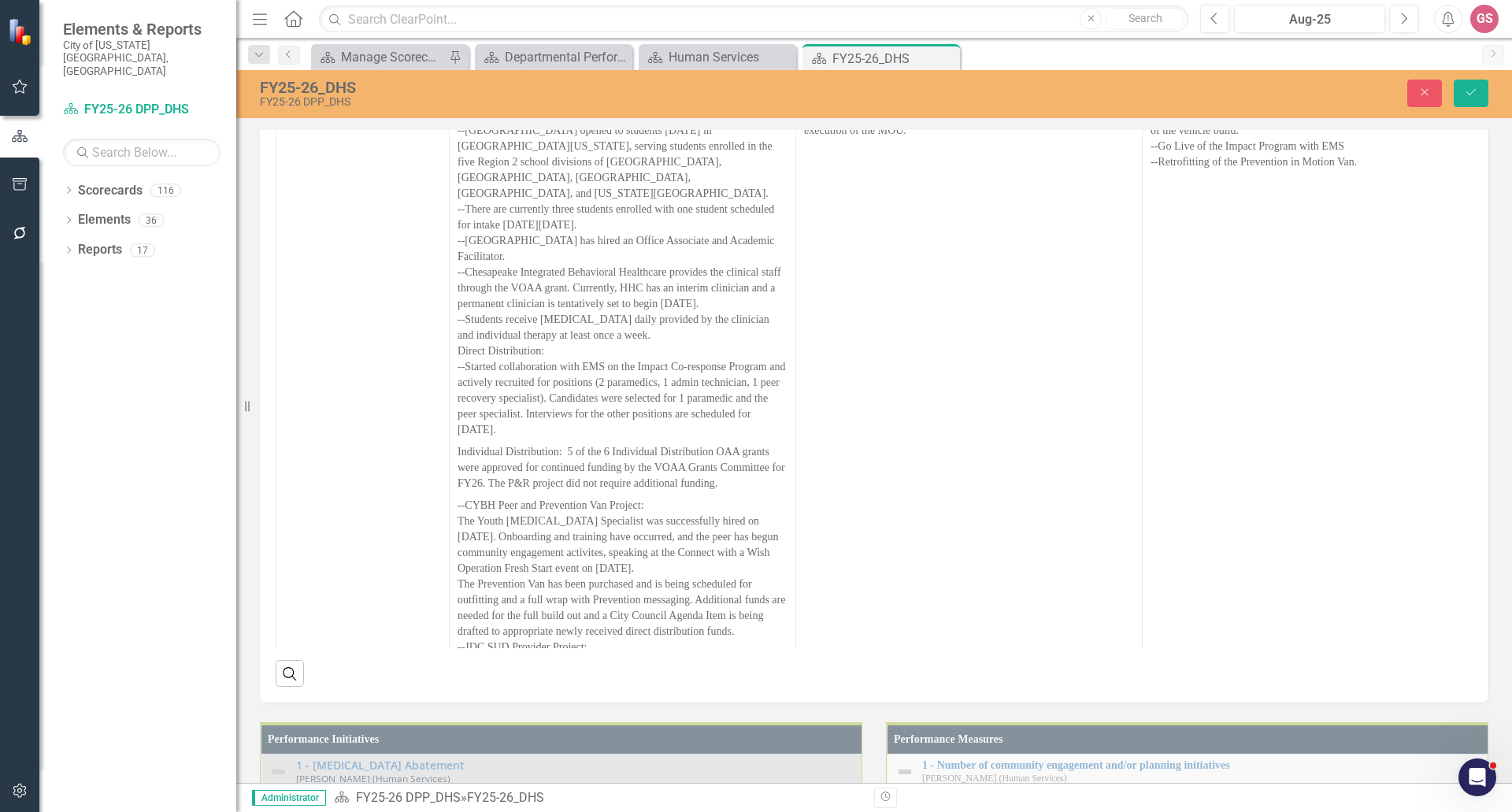
click at [1431, 21] on link "Link View Page" at bounding box center [1442, 11] width 68 height 21
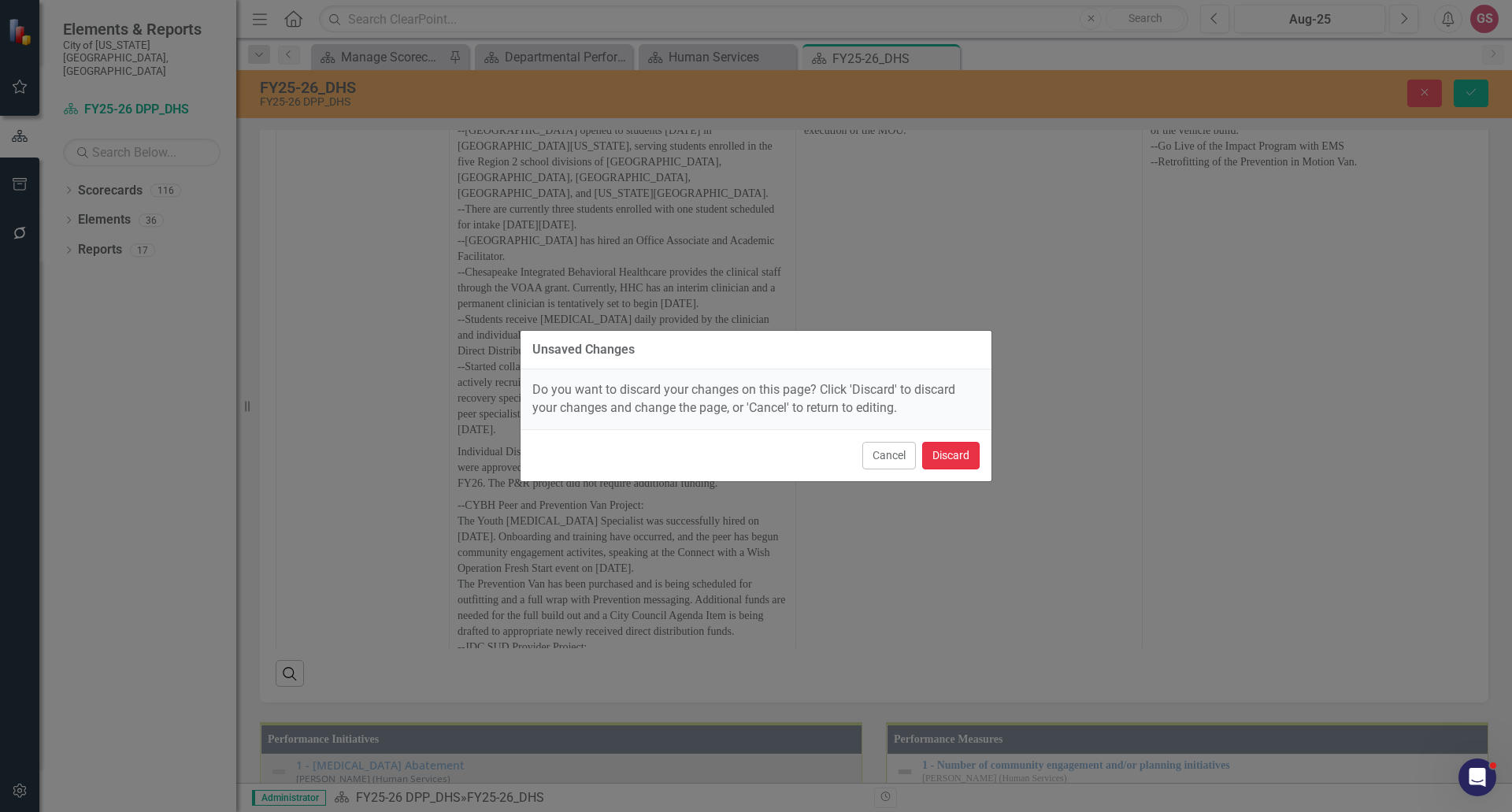
click at [959, 458] on button "Discard" at bounding box center [950, 455] width 57 height 28
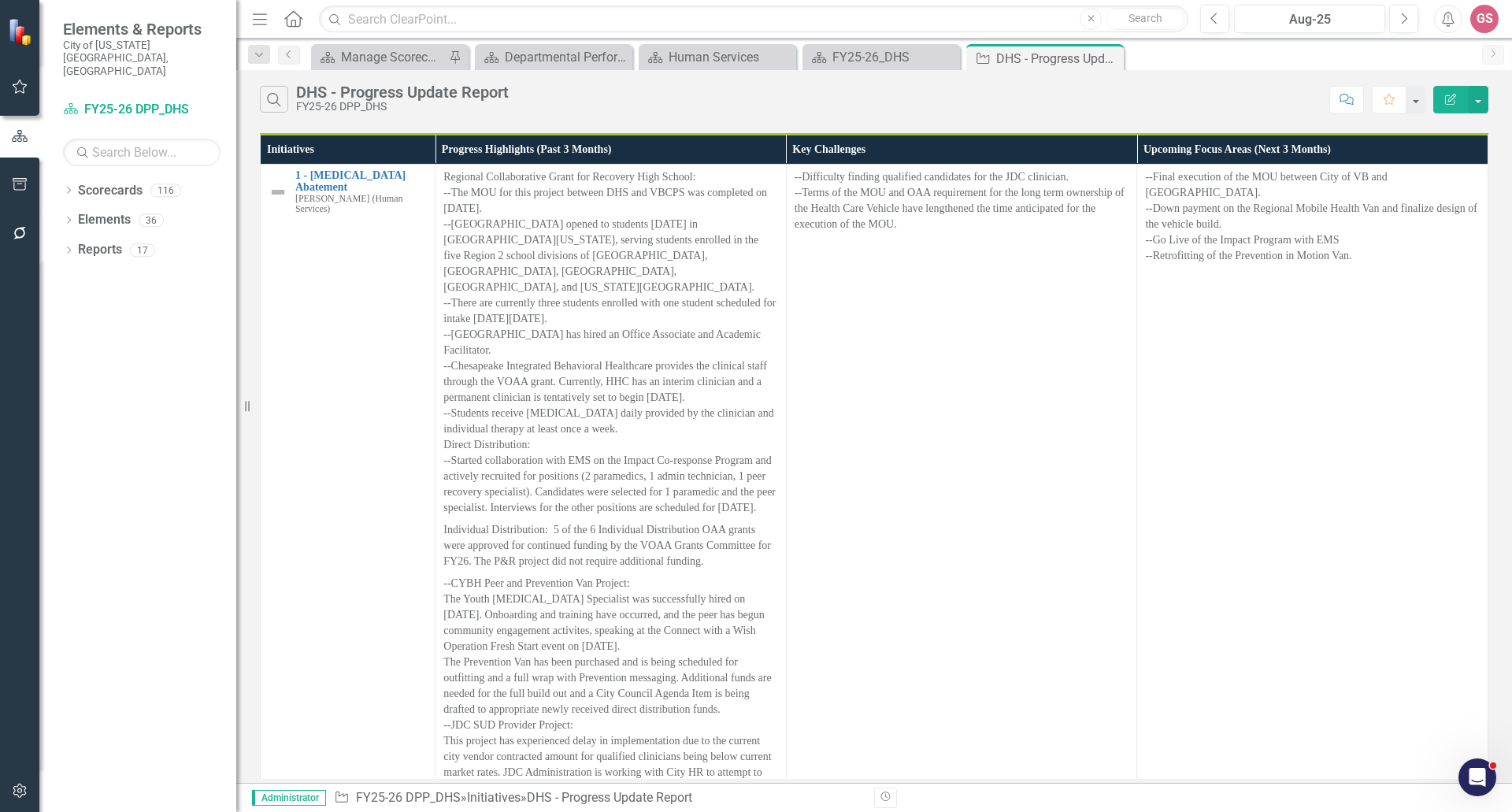
click at [1467, 103] on button "Edit Report" at bounding box center [1451, 99] width 35 height 28
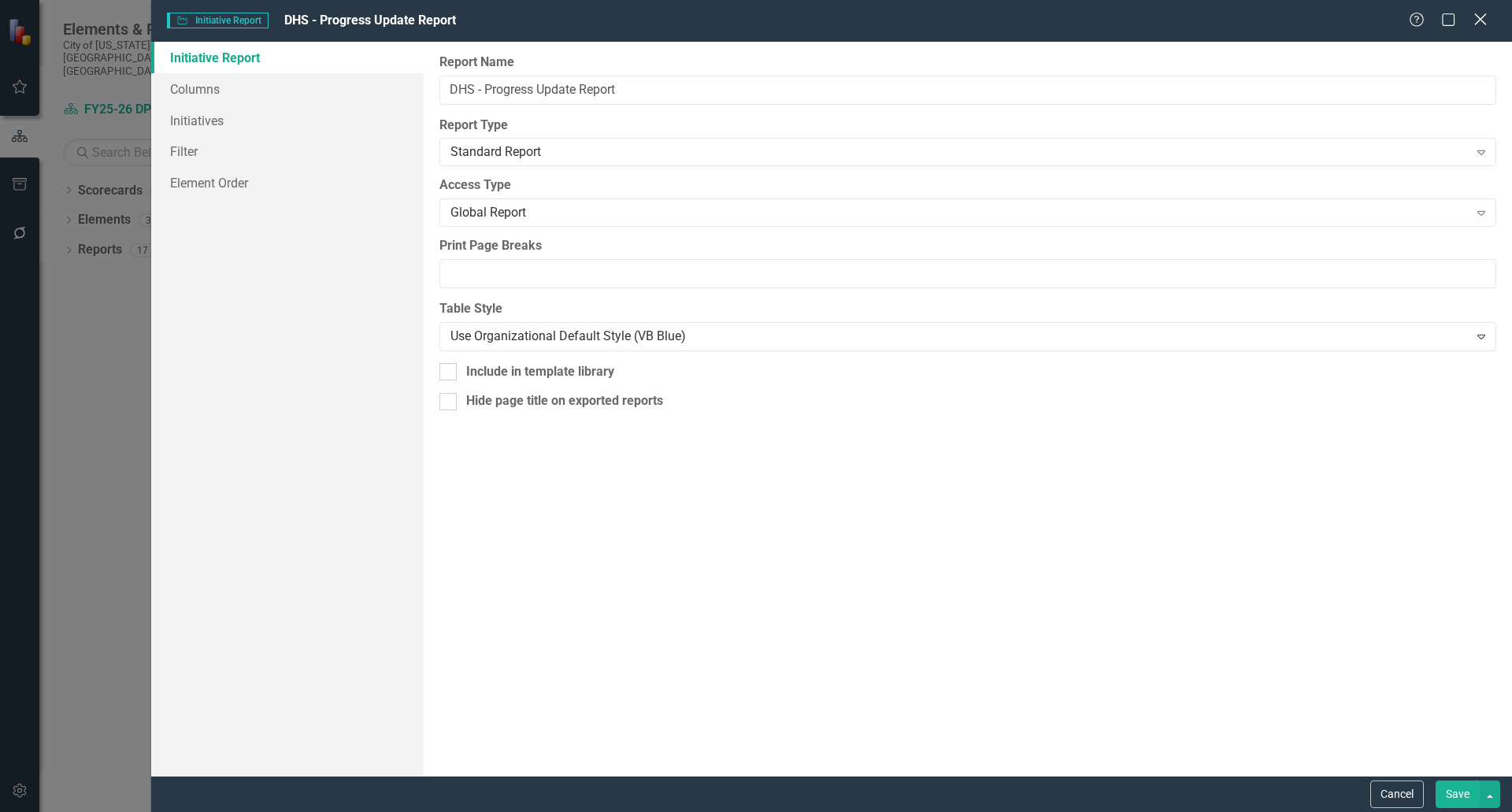
click at [1475, 25] on icon "Close" at bounding box center [1479, 19] width 20 height 15
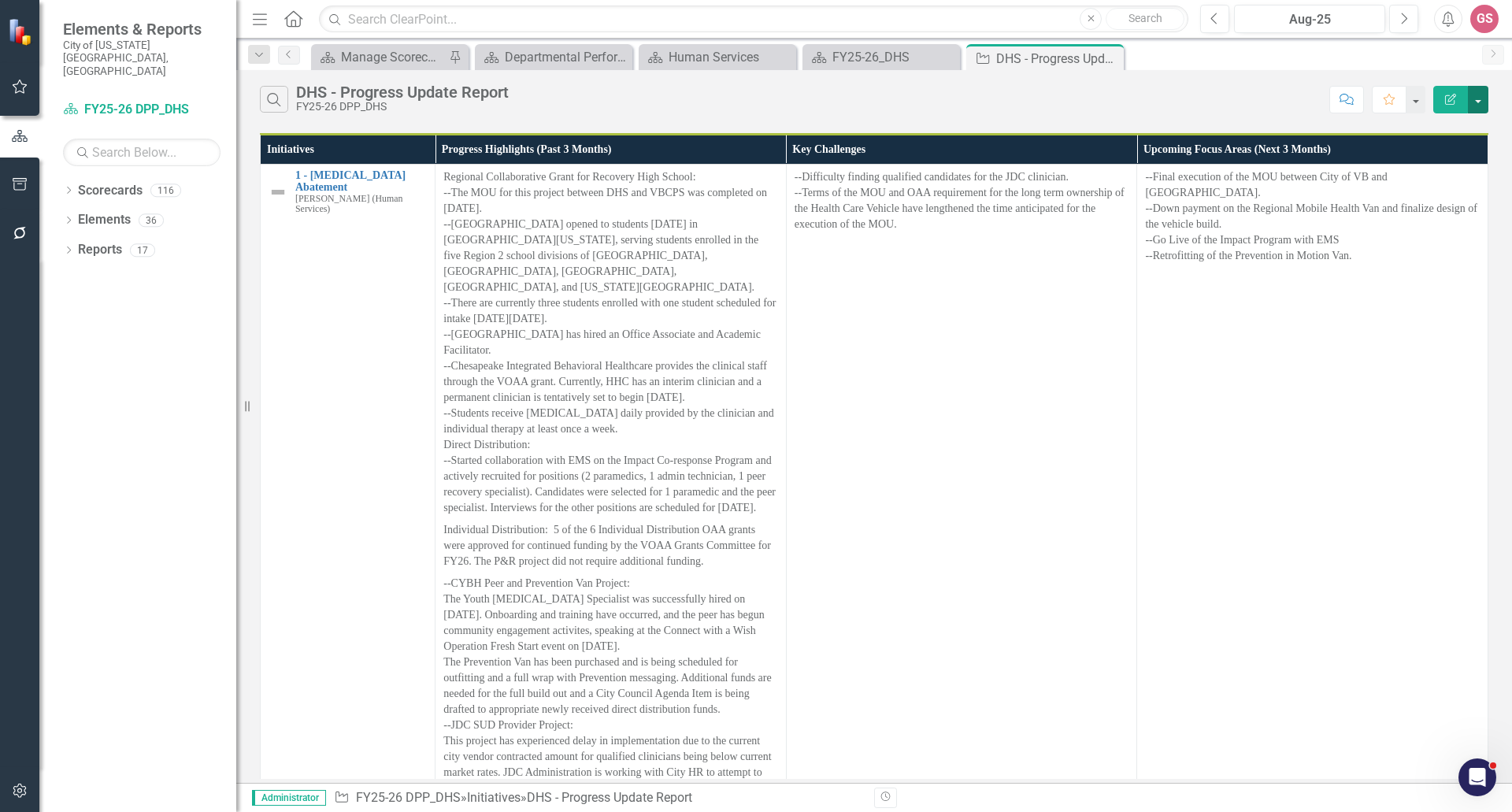
click at [1481, 103] on button "button" at bounding box center [1478, 99] width 21 height 28
click at [1440, 160] on link "PDF Export to PDF" at bounding box center [1425, 160] width 125 height 29
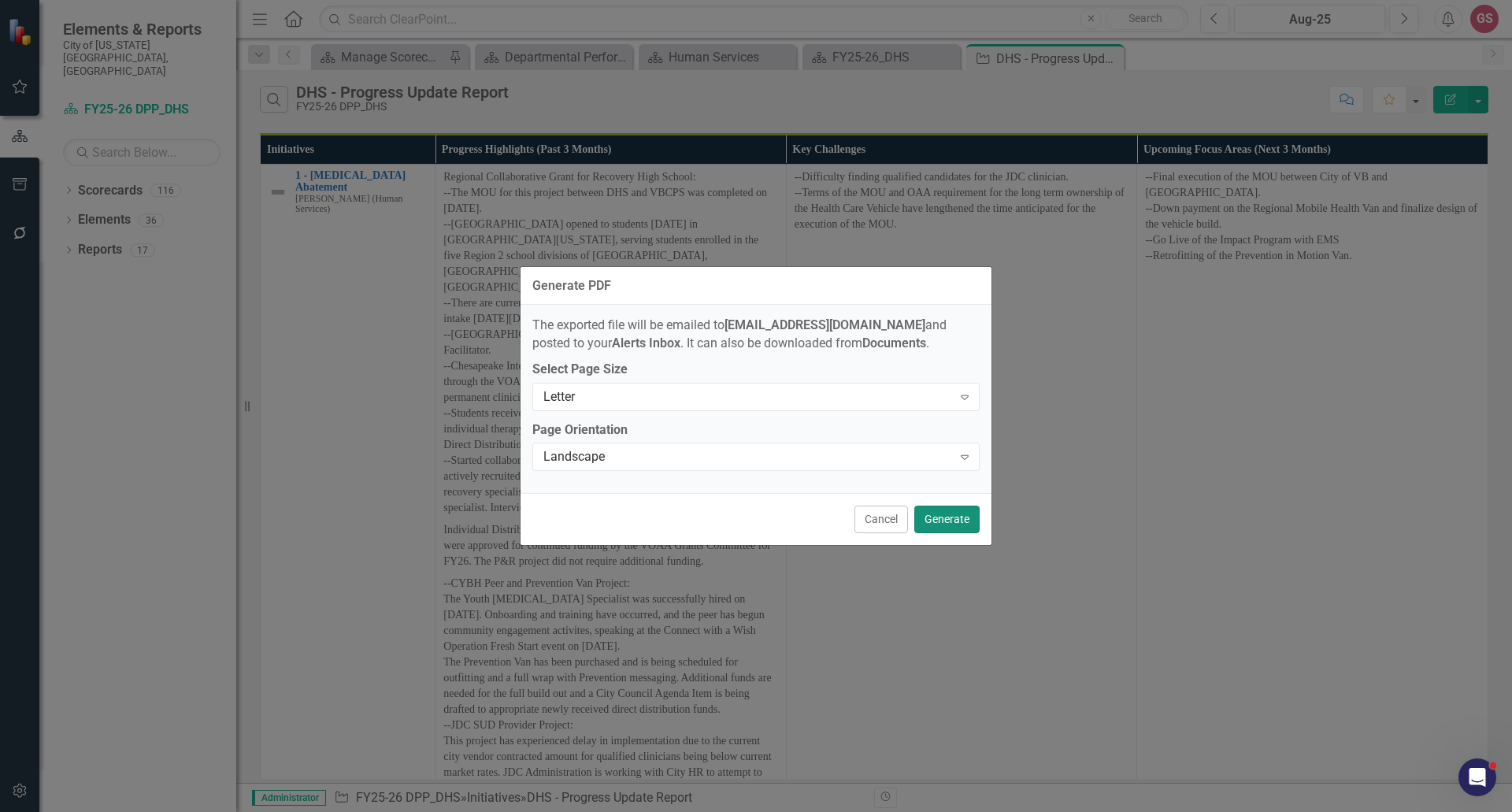
click at [945, 510] on button "Generate" at bounding box center [947, 519] width 65 height 28
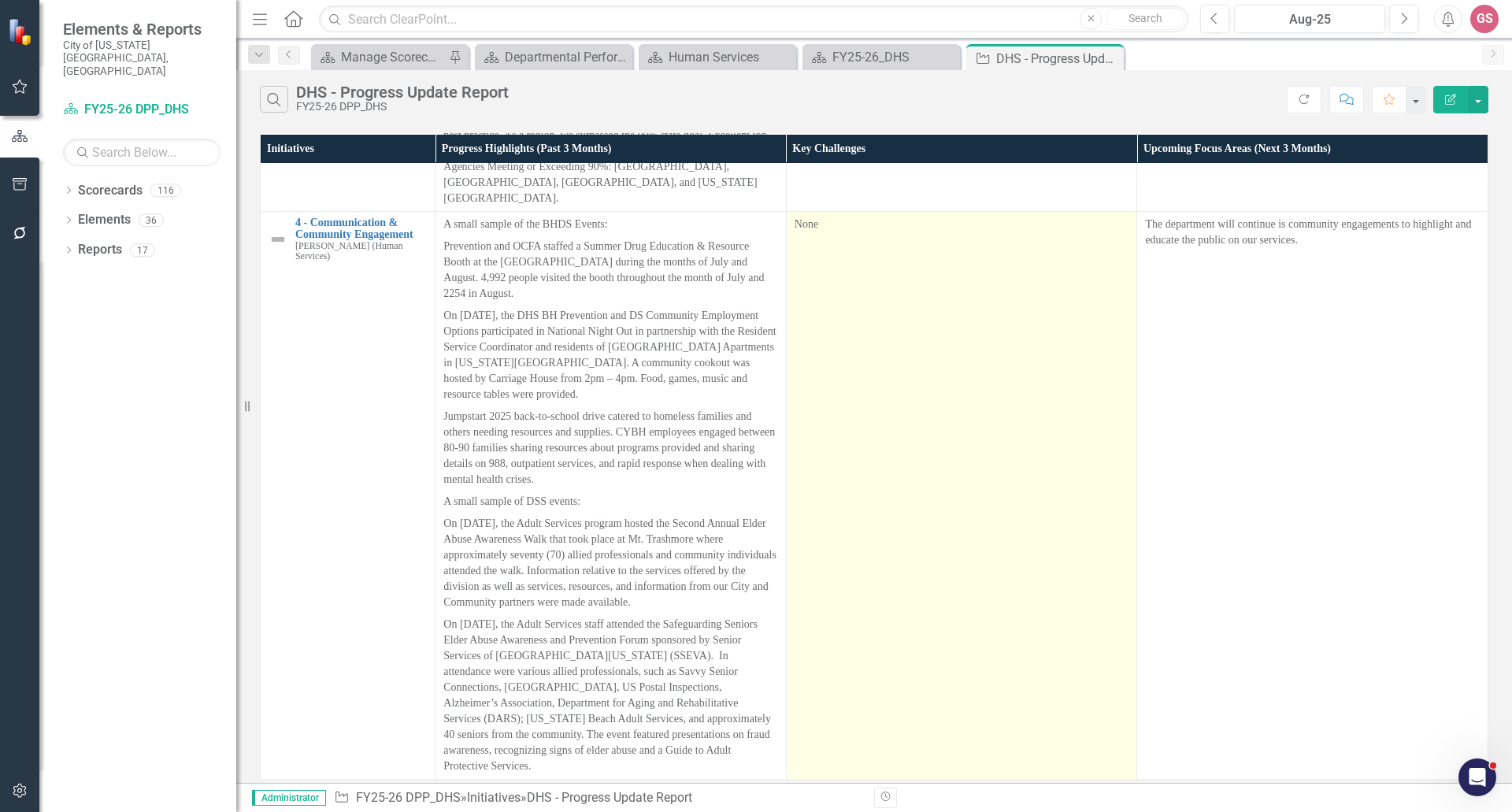
scroll to position [1701, 0]
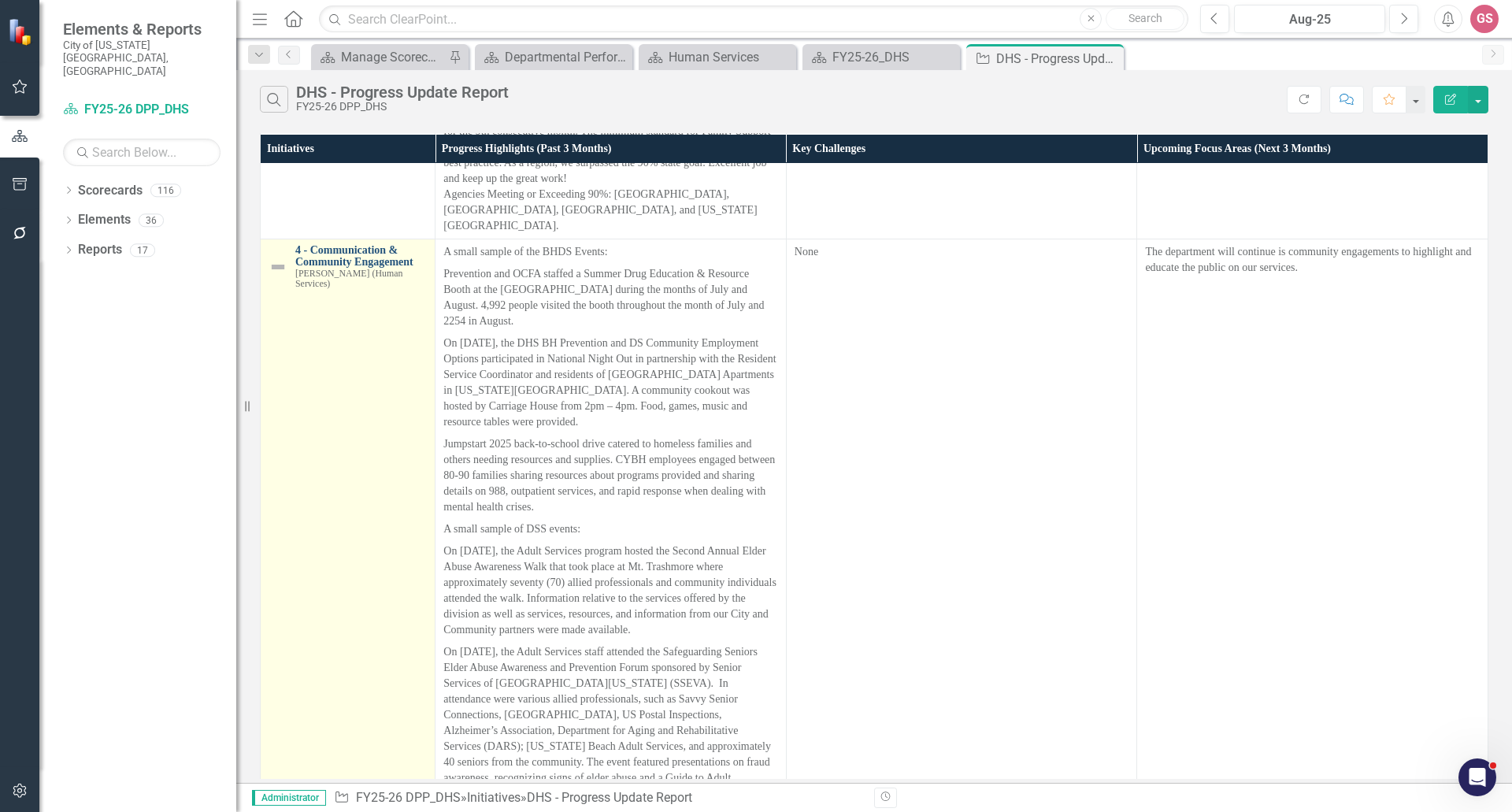
click at [371, 244] on link "4 - Communication & Community Engagement" at bounding box center [361, 256] width 131 height 25
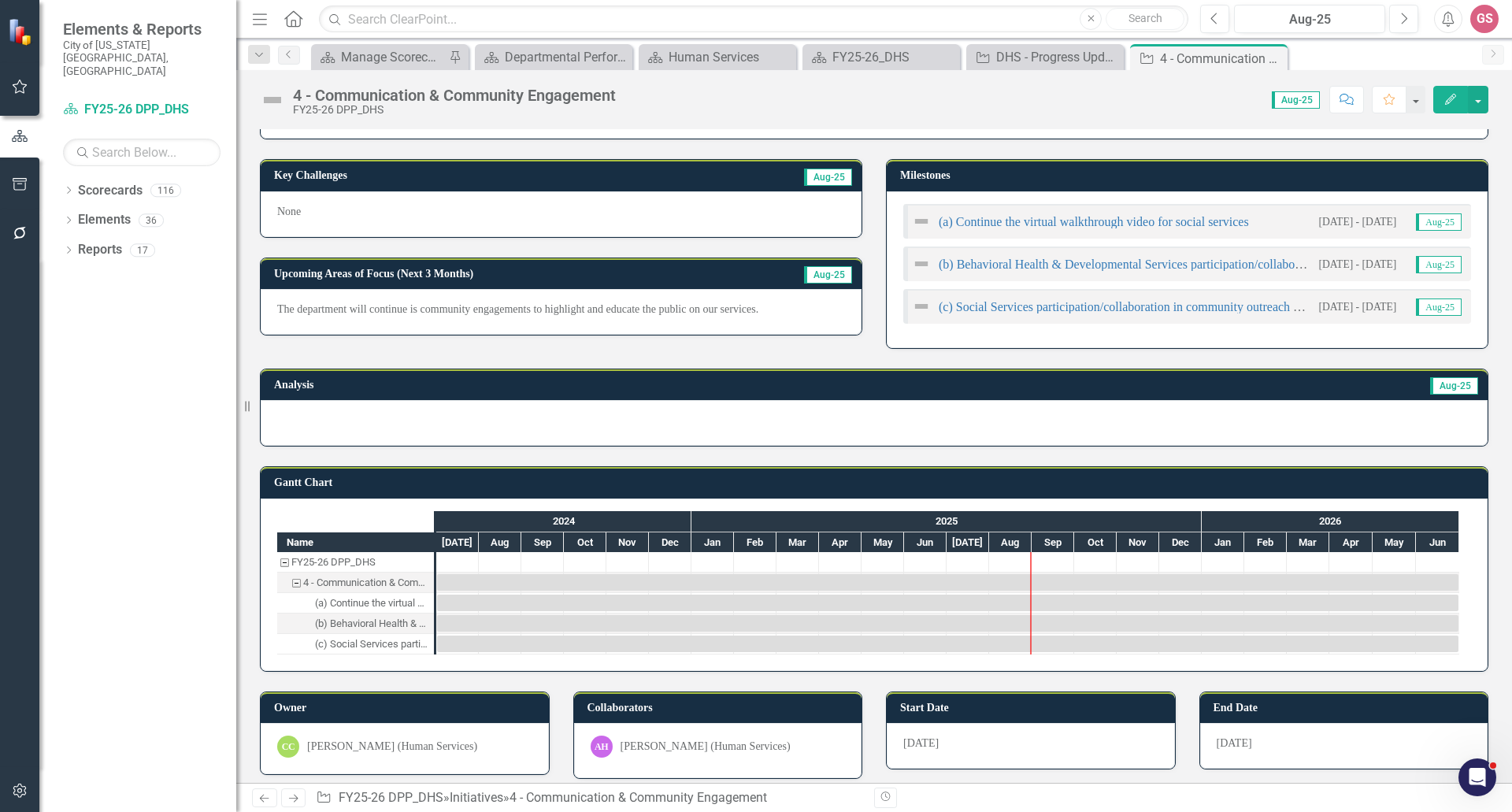
scroll to position [350, 0]
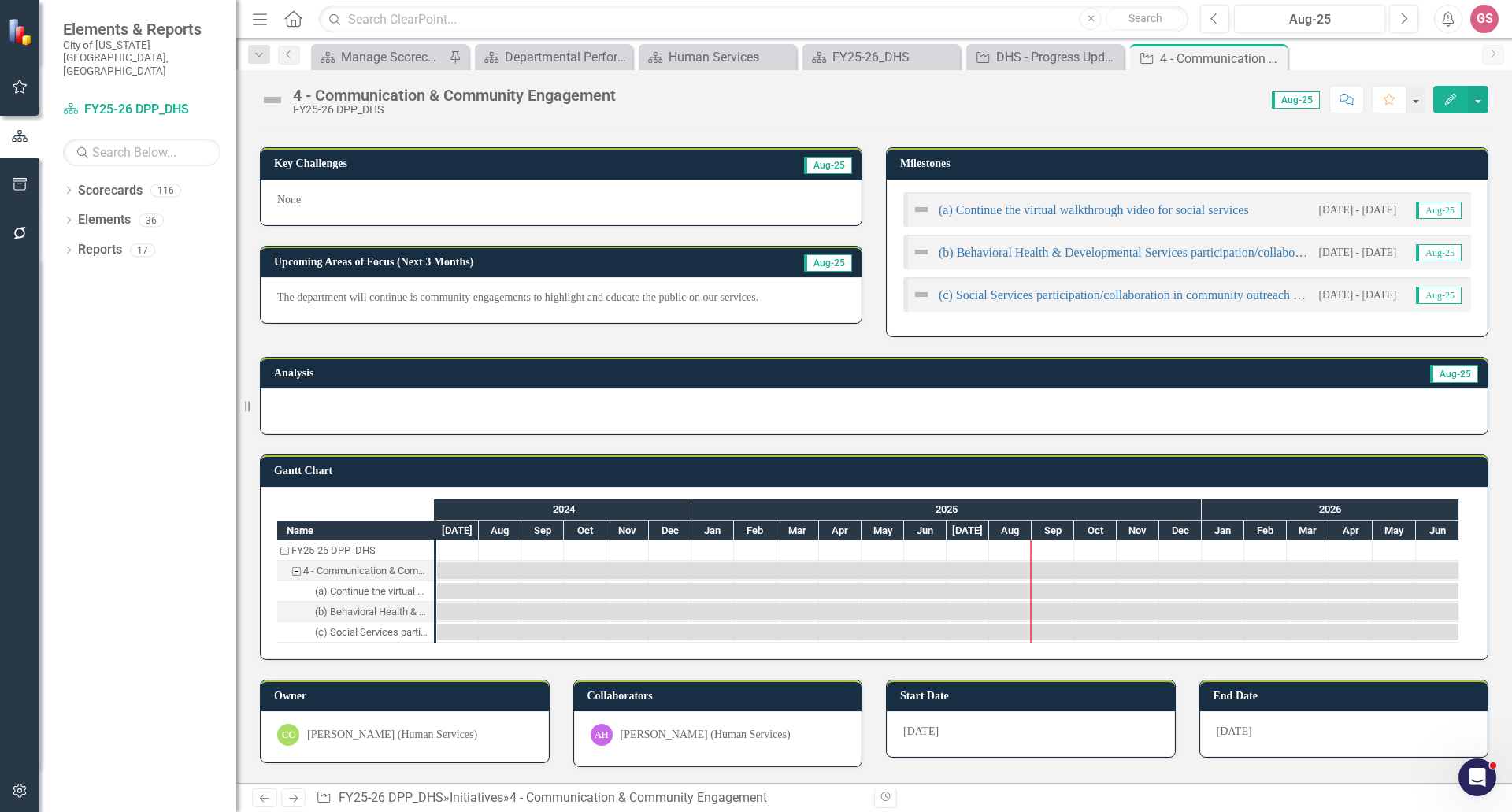
click at [450, 752] on div "CC Charlene Collins (Human Services)" at bounding box center [404, 737] width 288 height 51
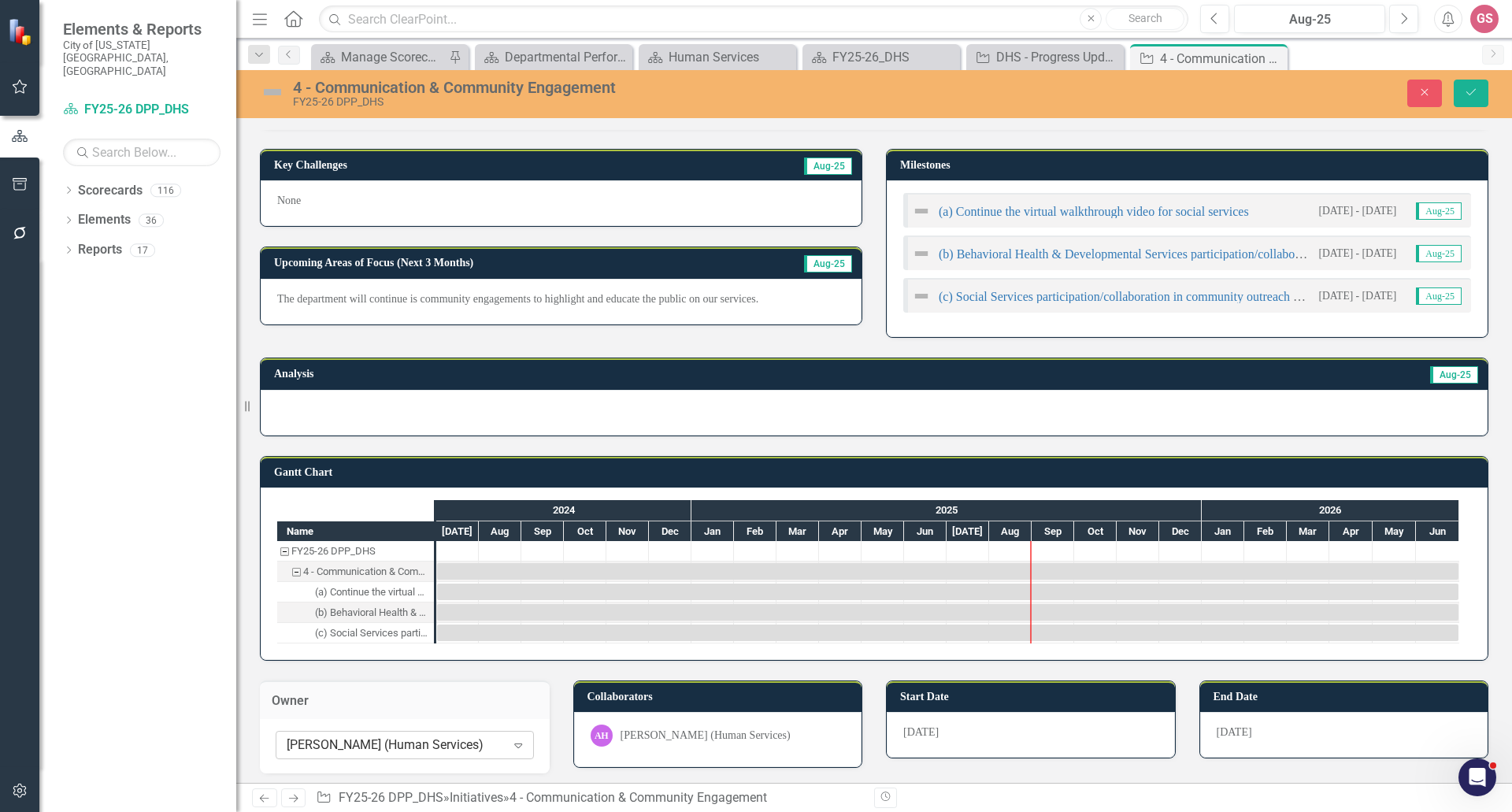
click at [447, 744] on div "Charlene Collins (Human Services)" at bounding box center [396, 744] width 218 height 18
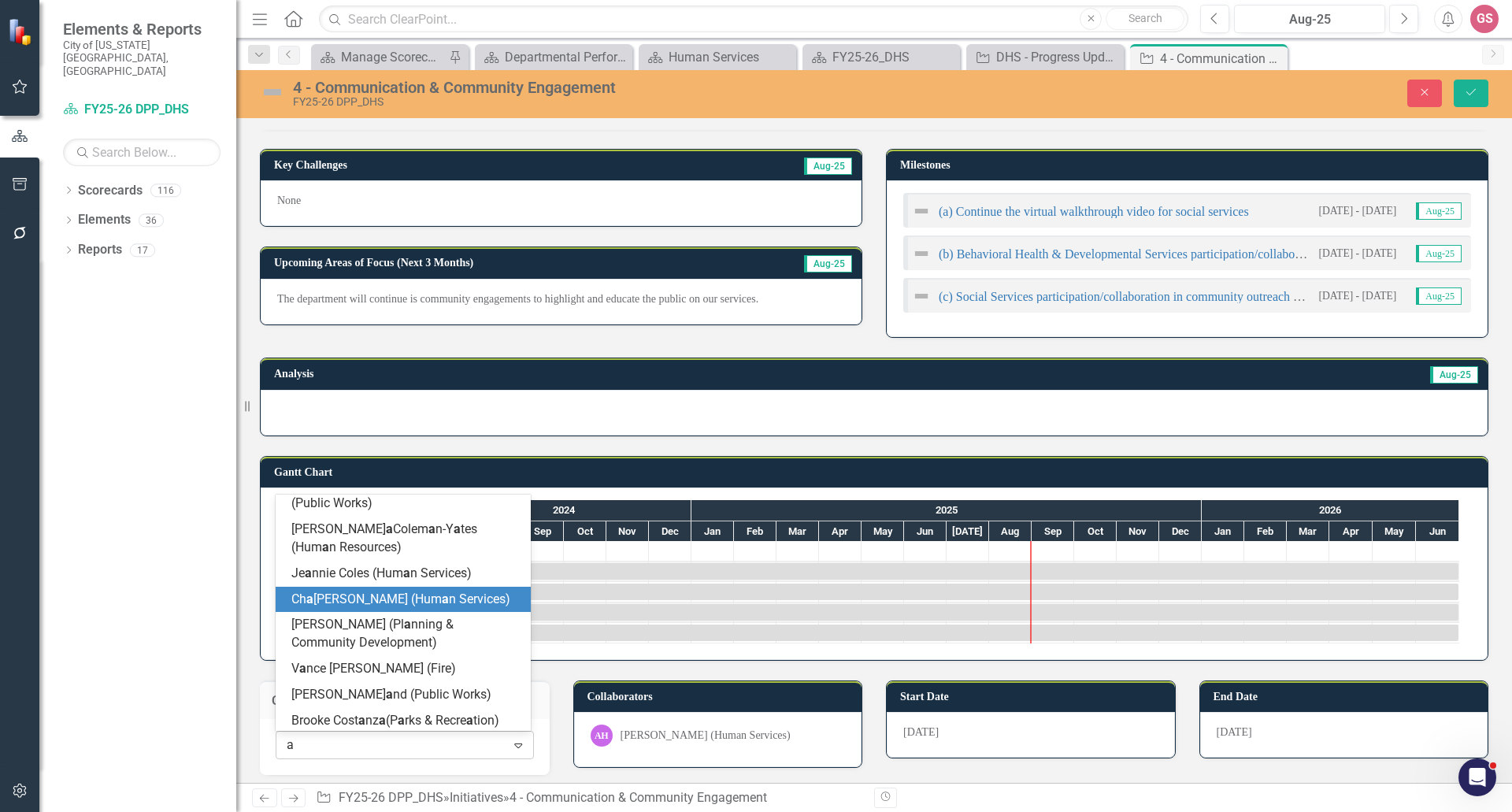
scroll to position [2210, 0]
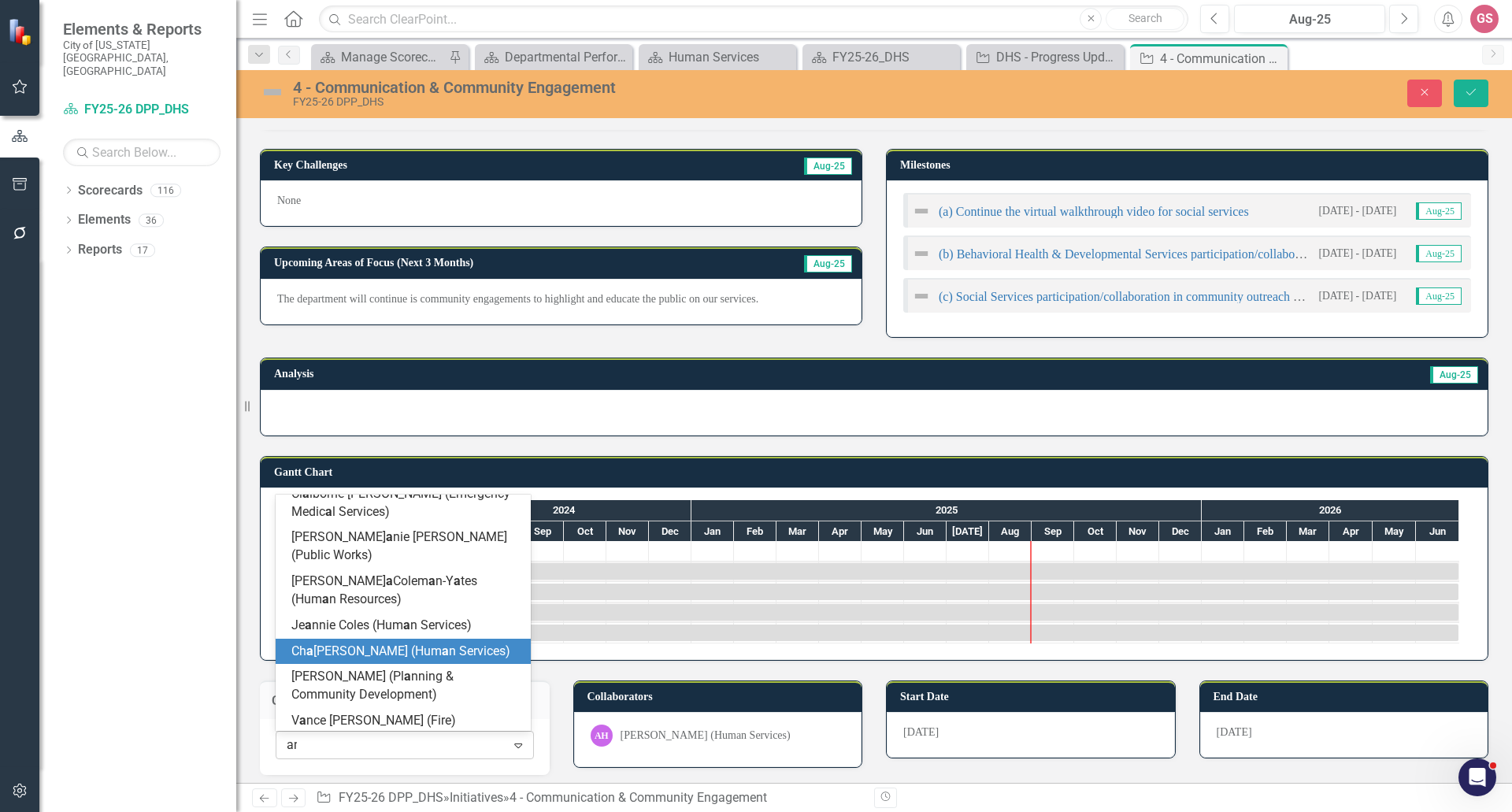
type input "ang"
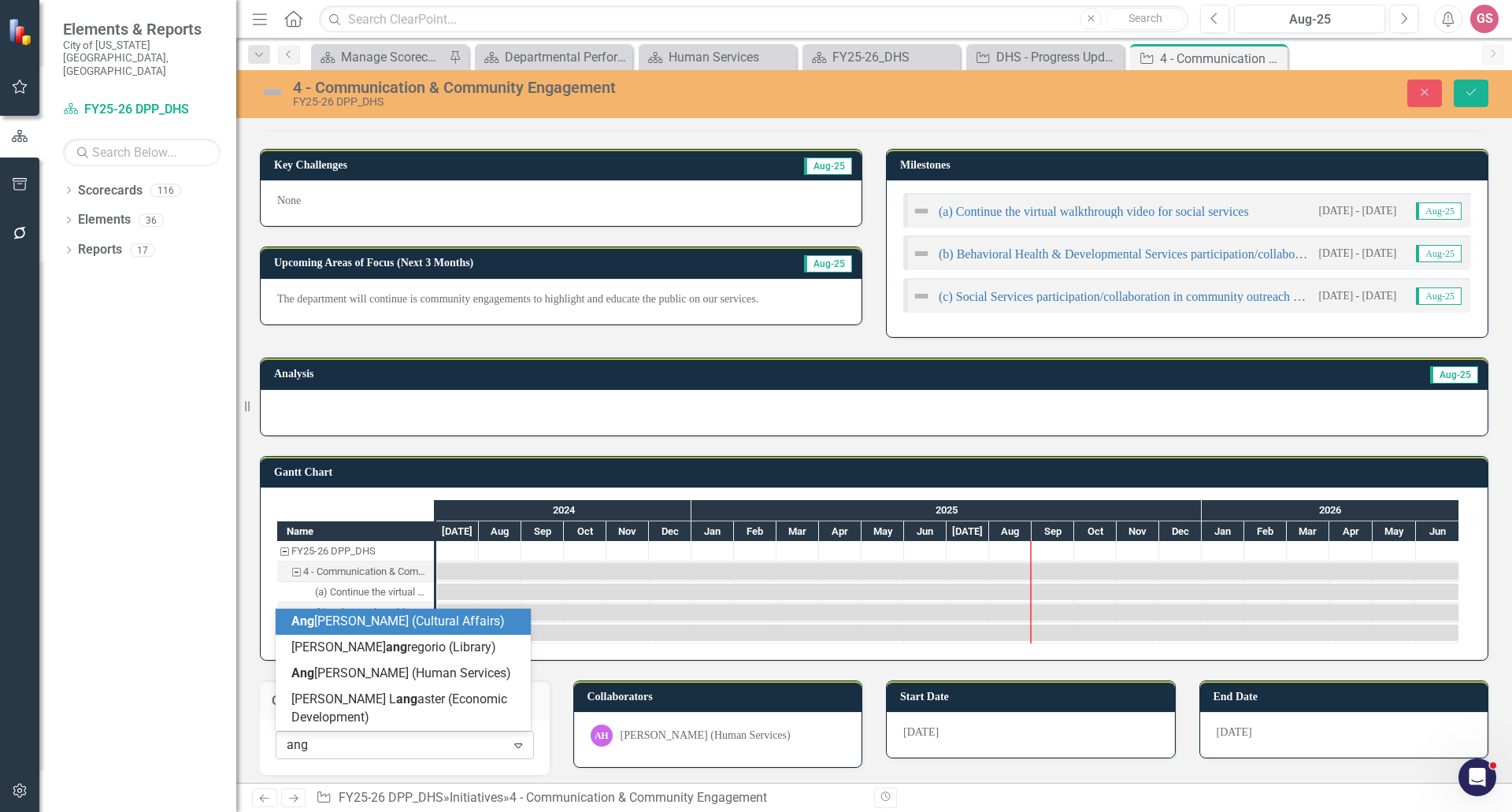
scroll to position [0, 0]
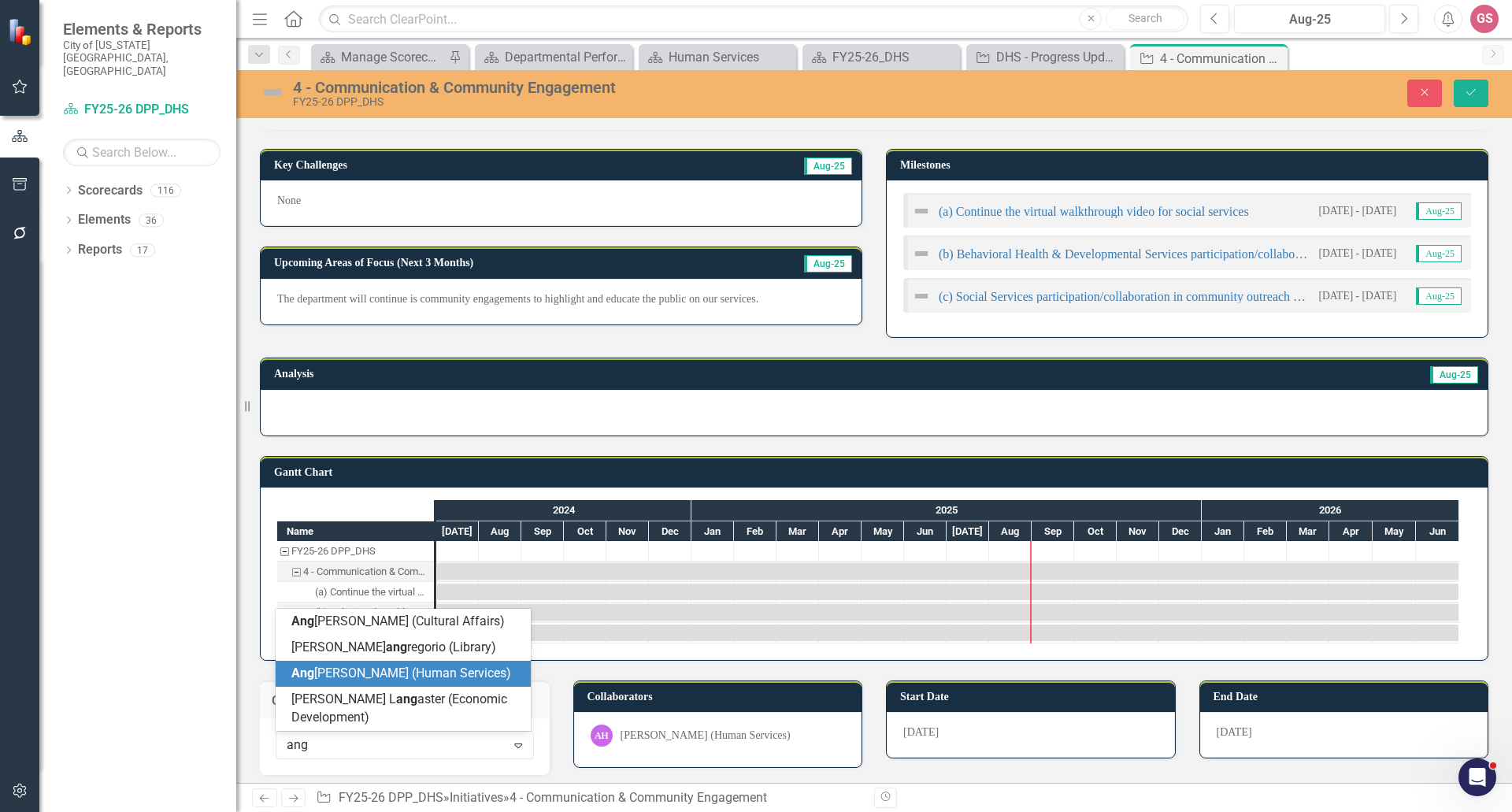
click at [405, 677] on span "Ang ela Hicks (Human Services)" at bounding box center [401, 672] width 219 height 15
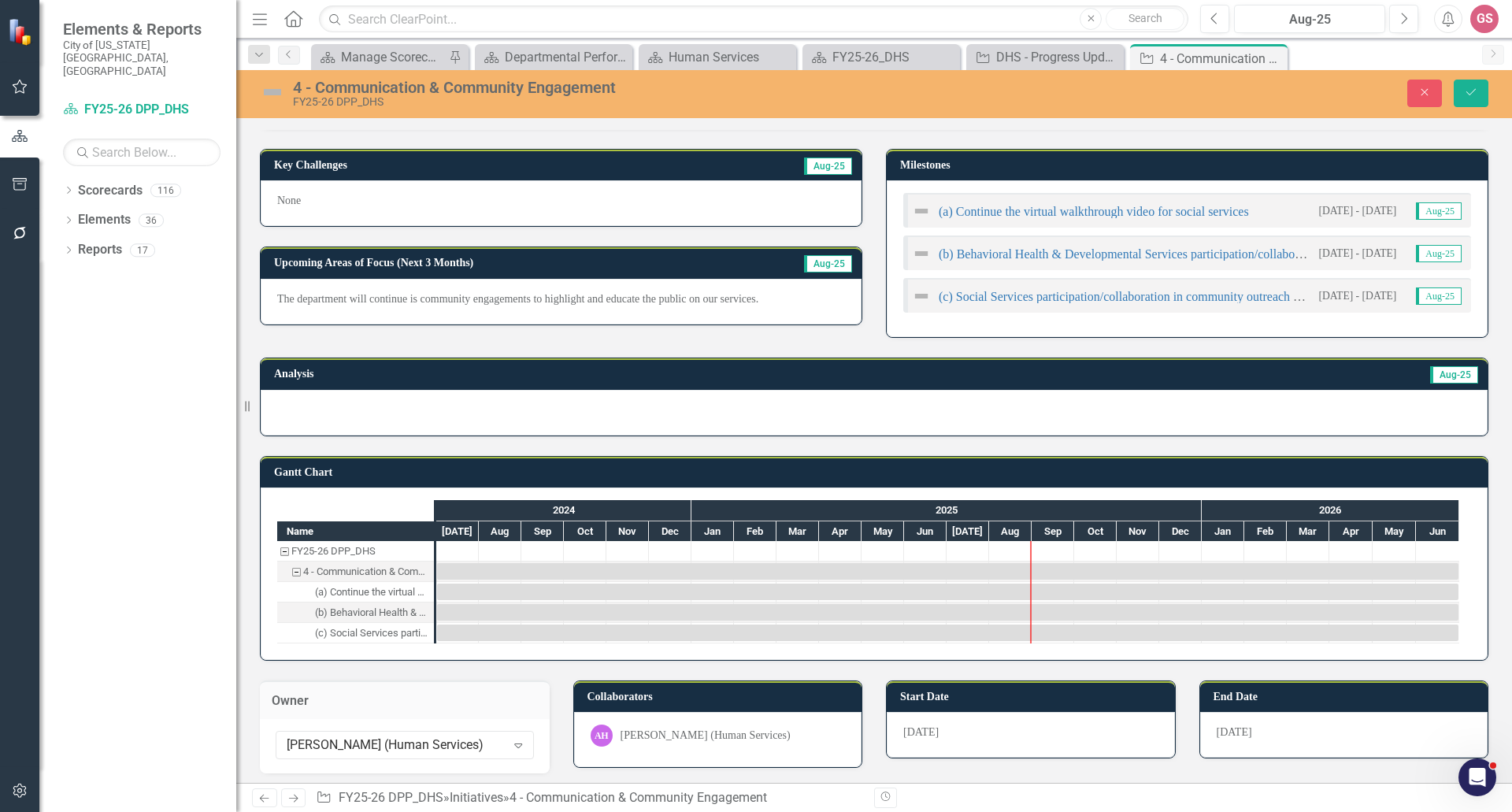
click at [678, 737] on div "Angela Hicks (Human Services)" at bounding box center [706, 736] width 170 height 16
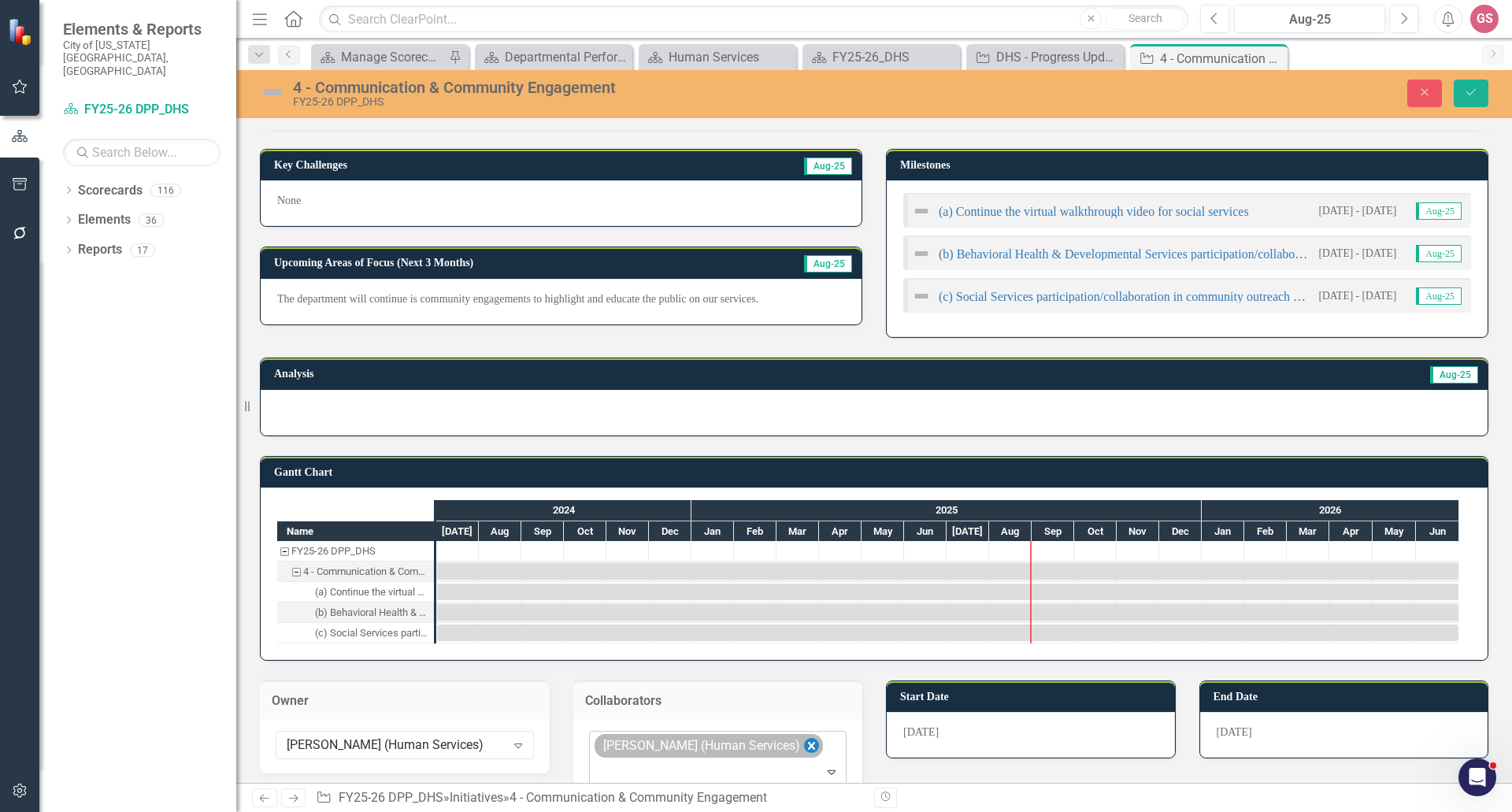
click at [803, 746] on icon "Remove Angela Hicks (Human Services)" at bounding box center [810, 746] width 15 height 20
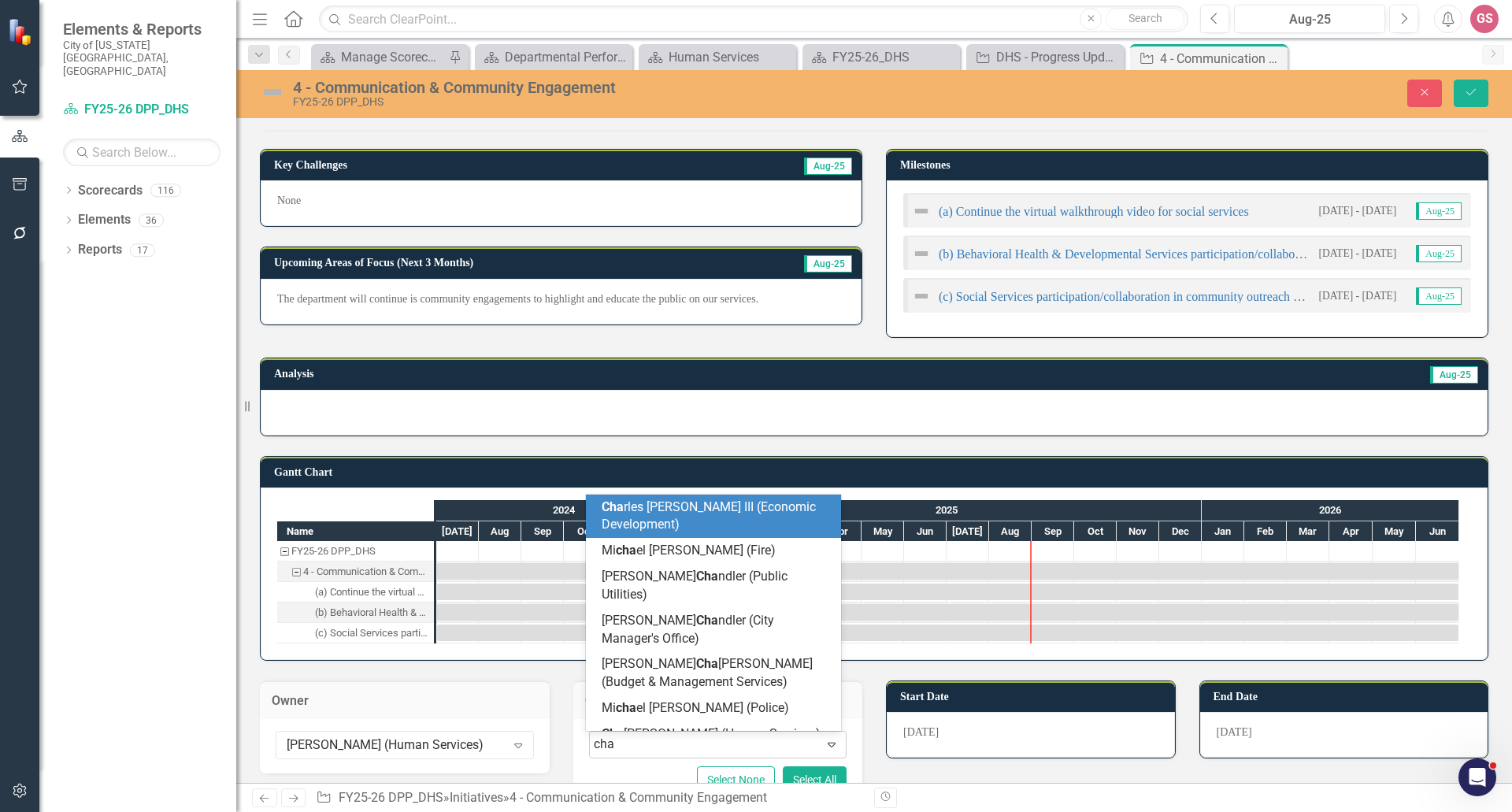
type input "char"
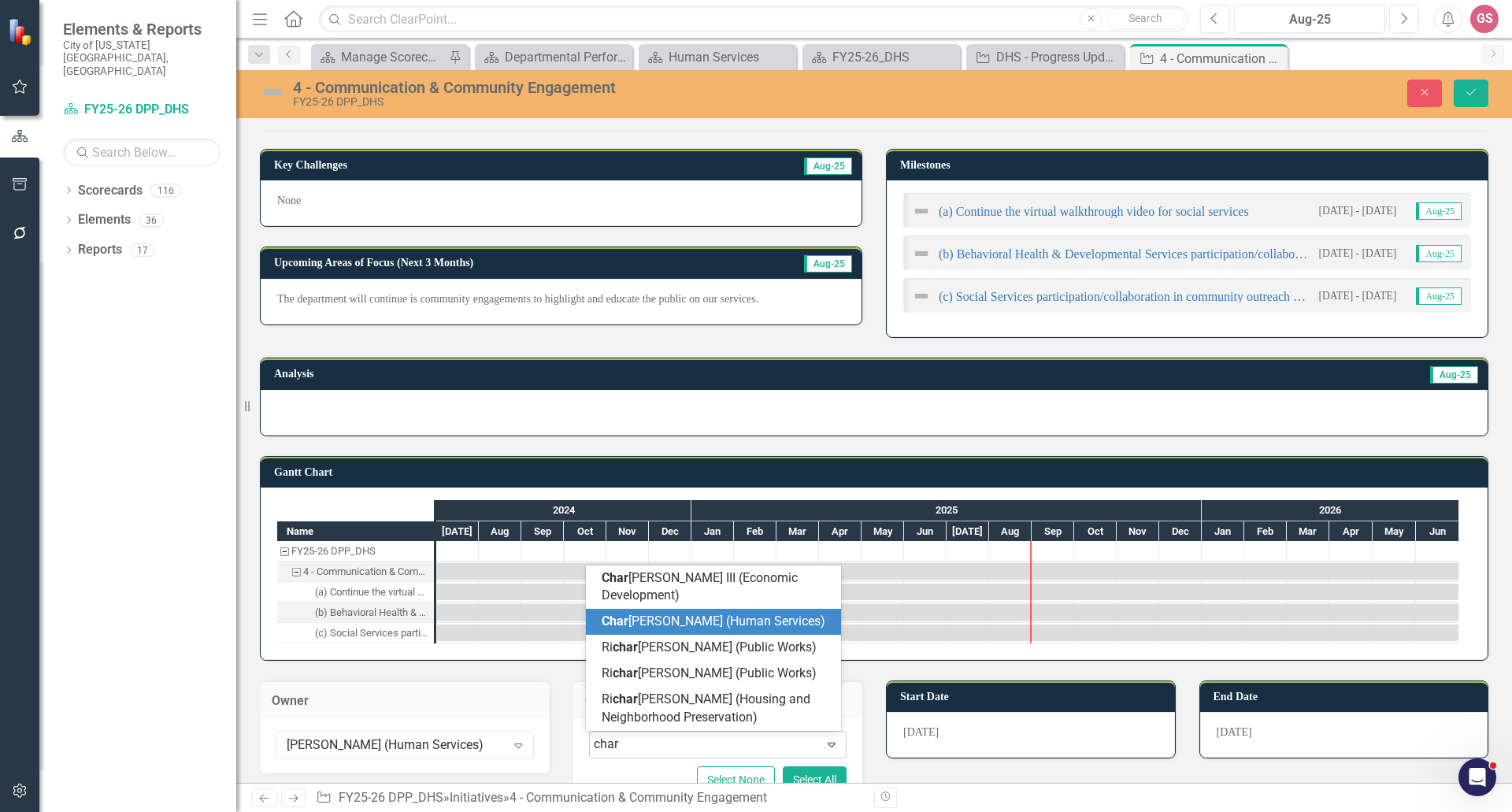
click at [708, 624] on span "Char lene Collins (Human Services)" at bounding box center [713, 621] width 223 height 15
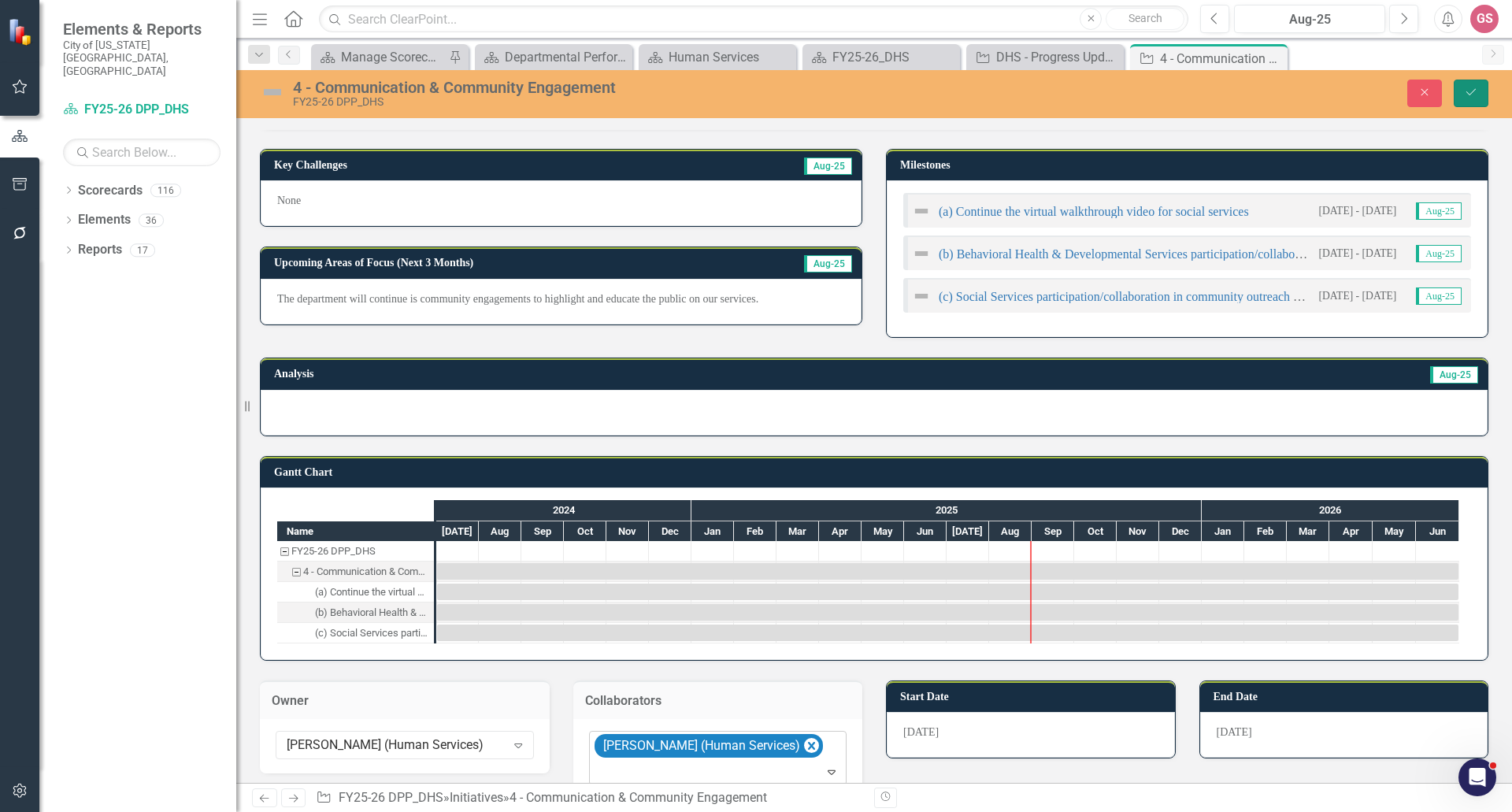
click at [1477, 80] on button "Save" at bounding box center [1471, 93] width 35 height 28
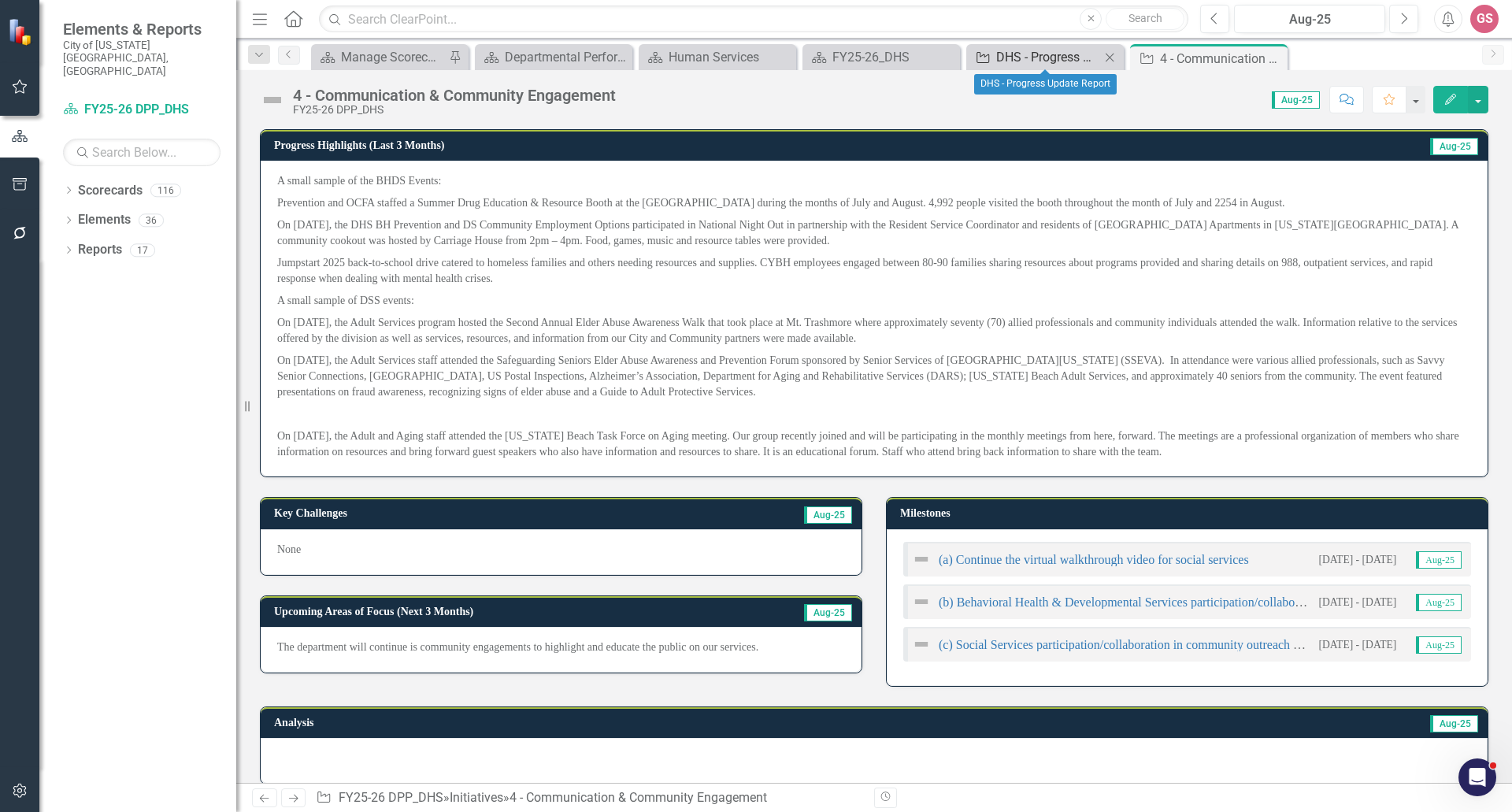
click at [1022, 61] on div "DHS - Progress Update Report" at bounding box center [1048, 56] width 104 height 20
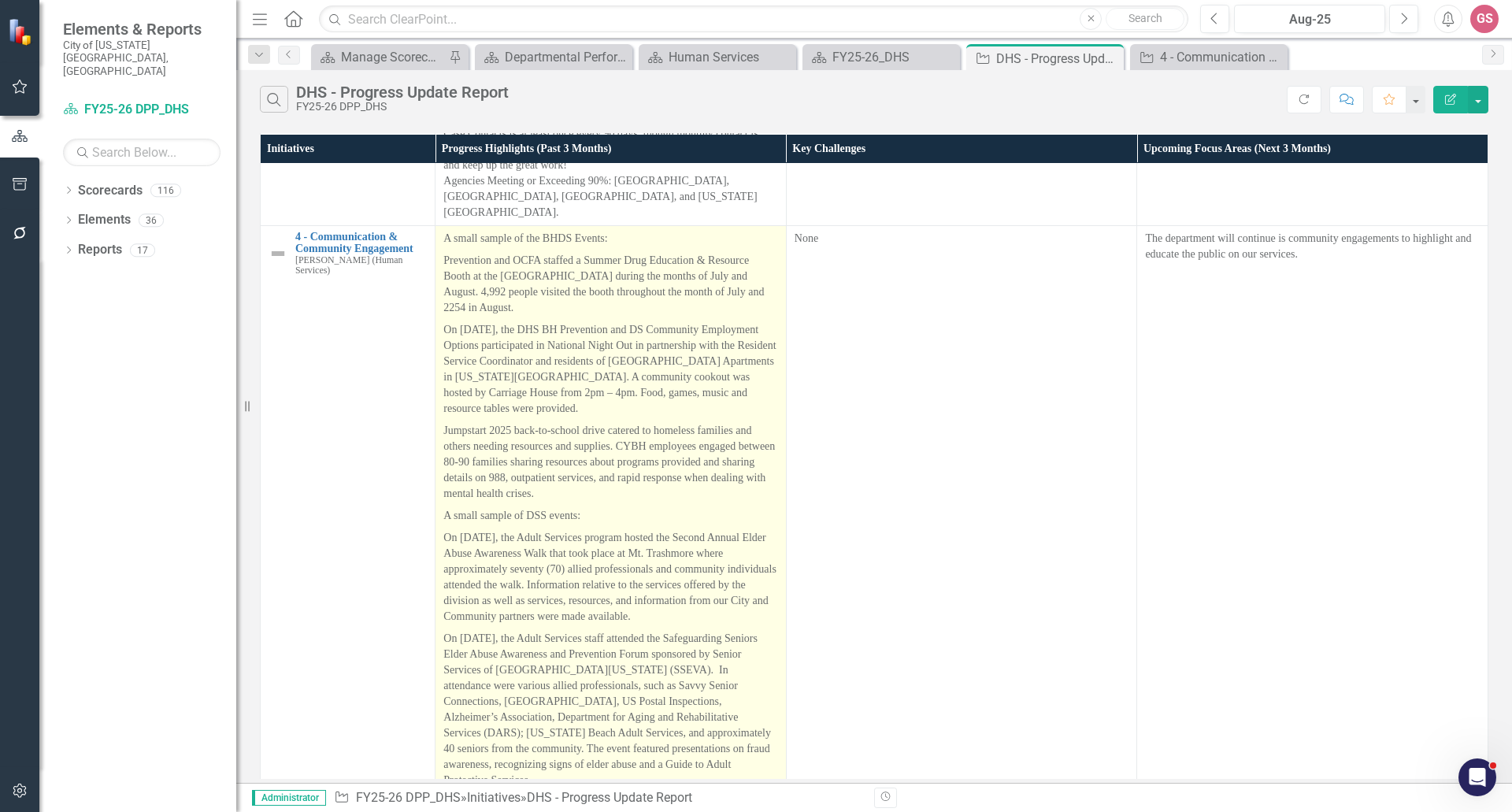
scroll to position [1701, 0]
